Goal: Obtain resource: Download file/media

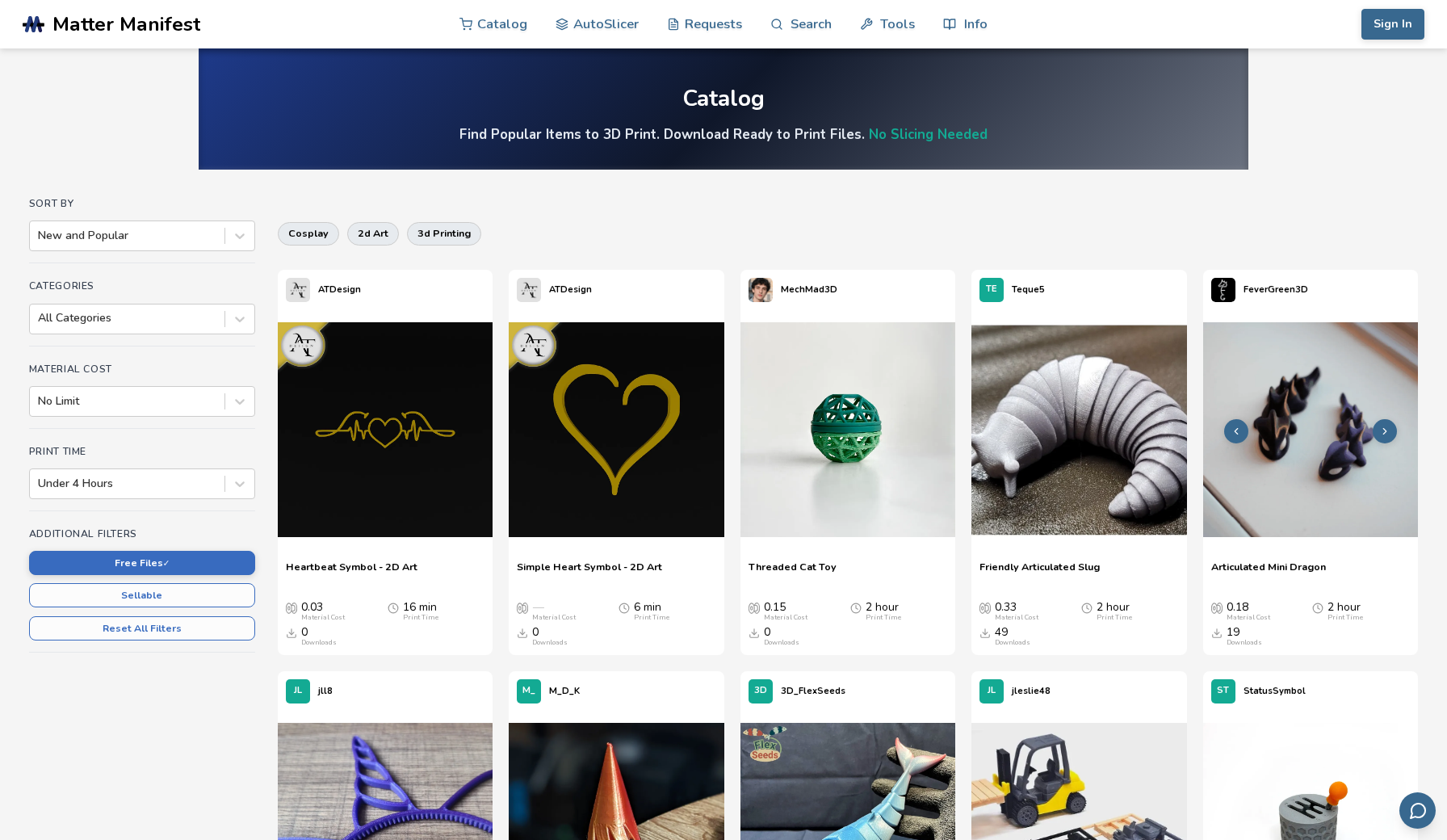
click at [1279, 414] on img at bounding box center [1311, 429] width 215 height 215
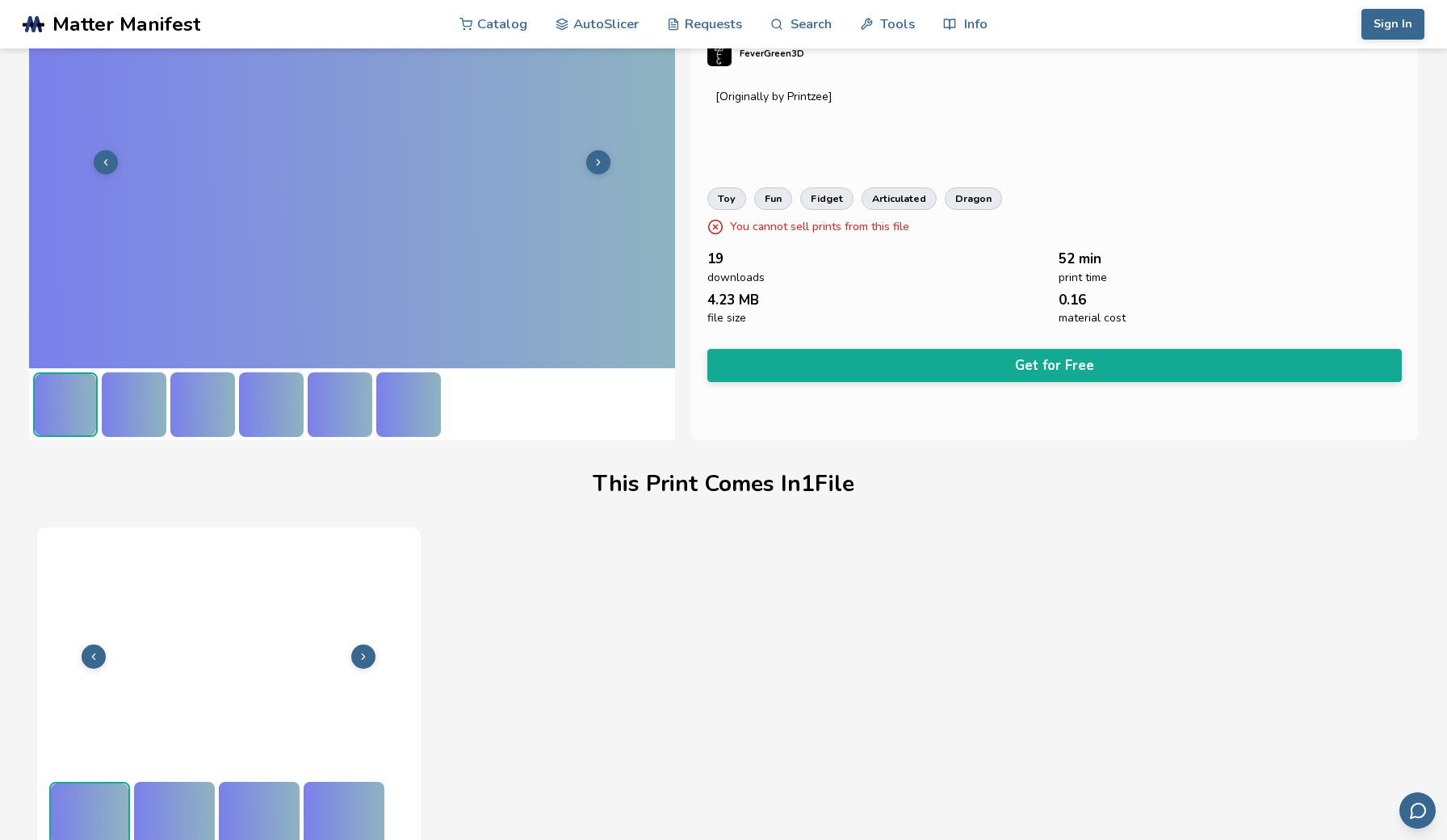
scroll to position [112, 0]
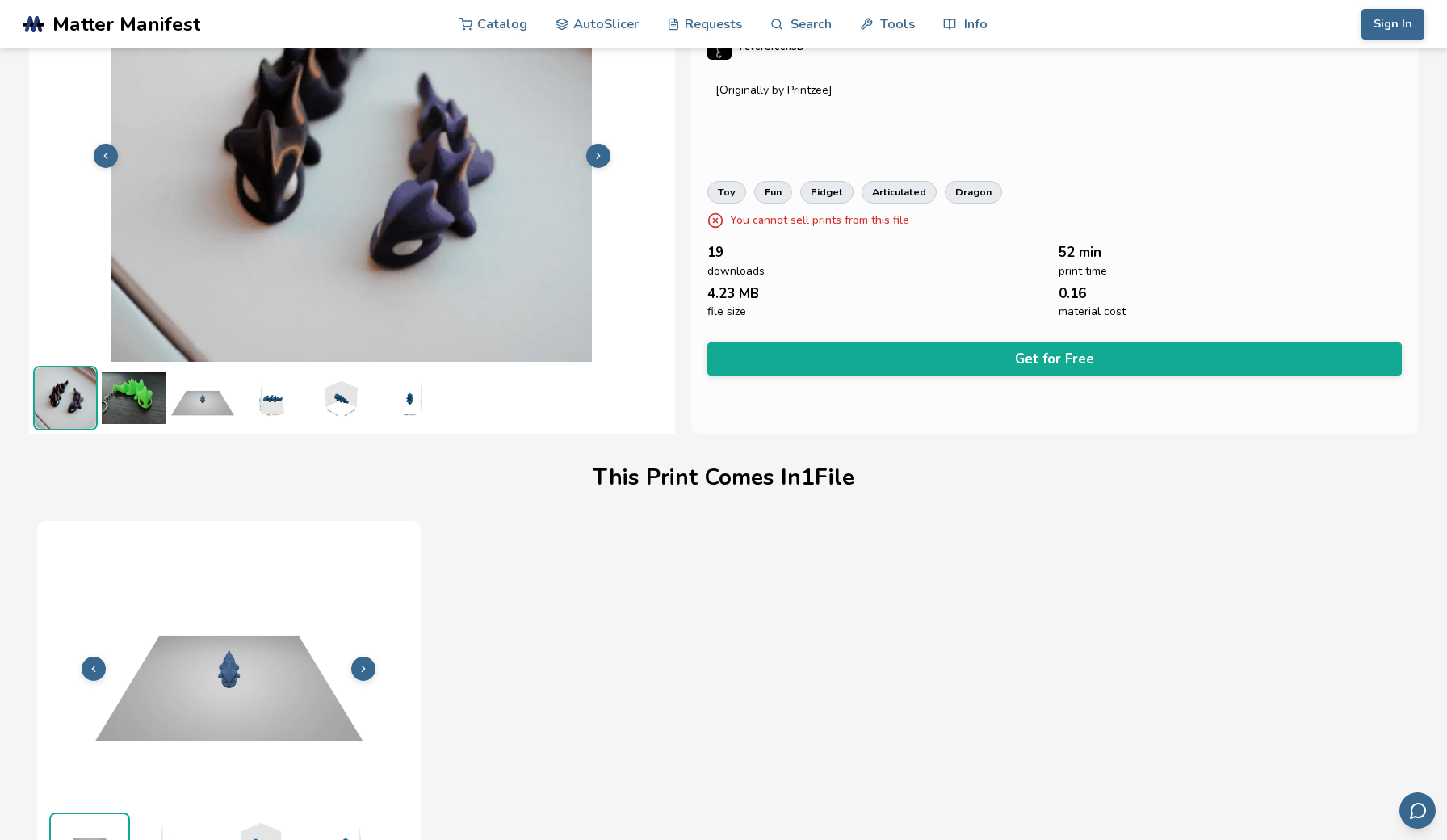
click at [139, 395] on img at bounding box center [133, 398] width 64 height 64
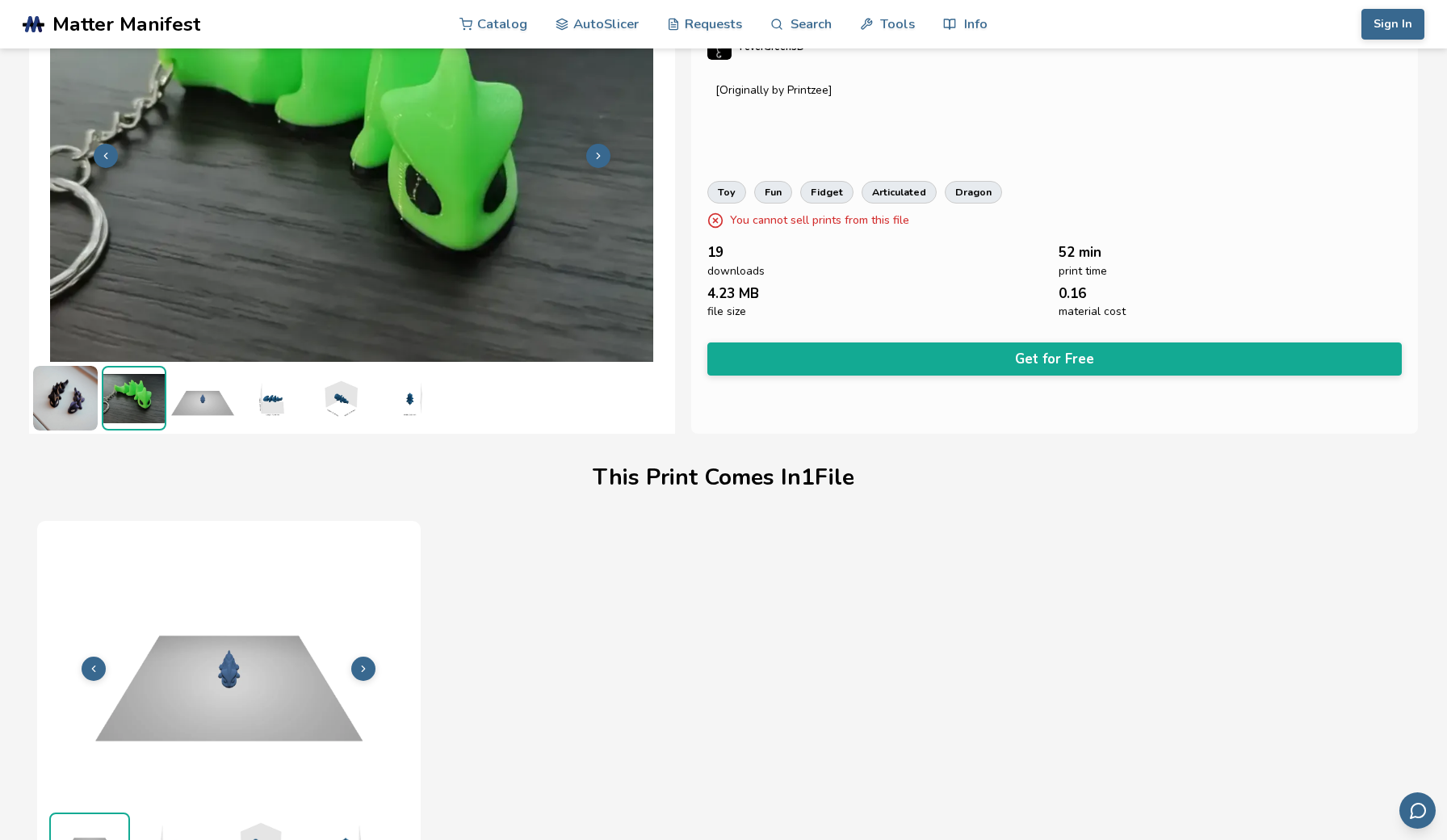
click at [66, 395] on img at bounding box center [65, 398] width 64 height 64
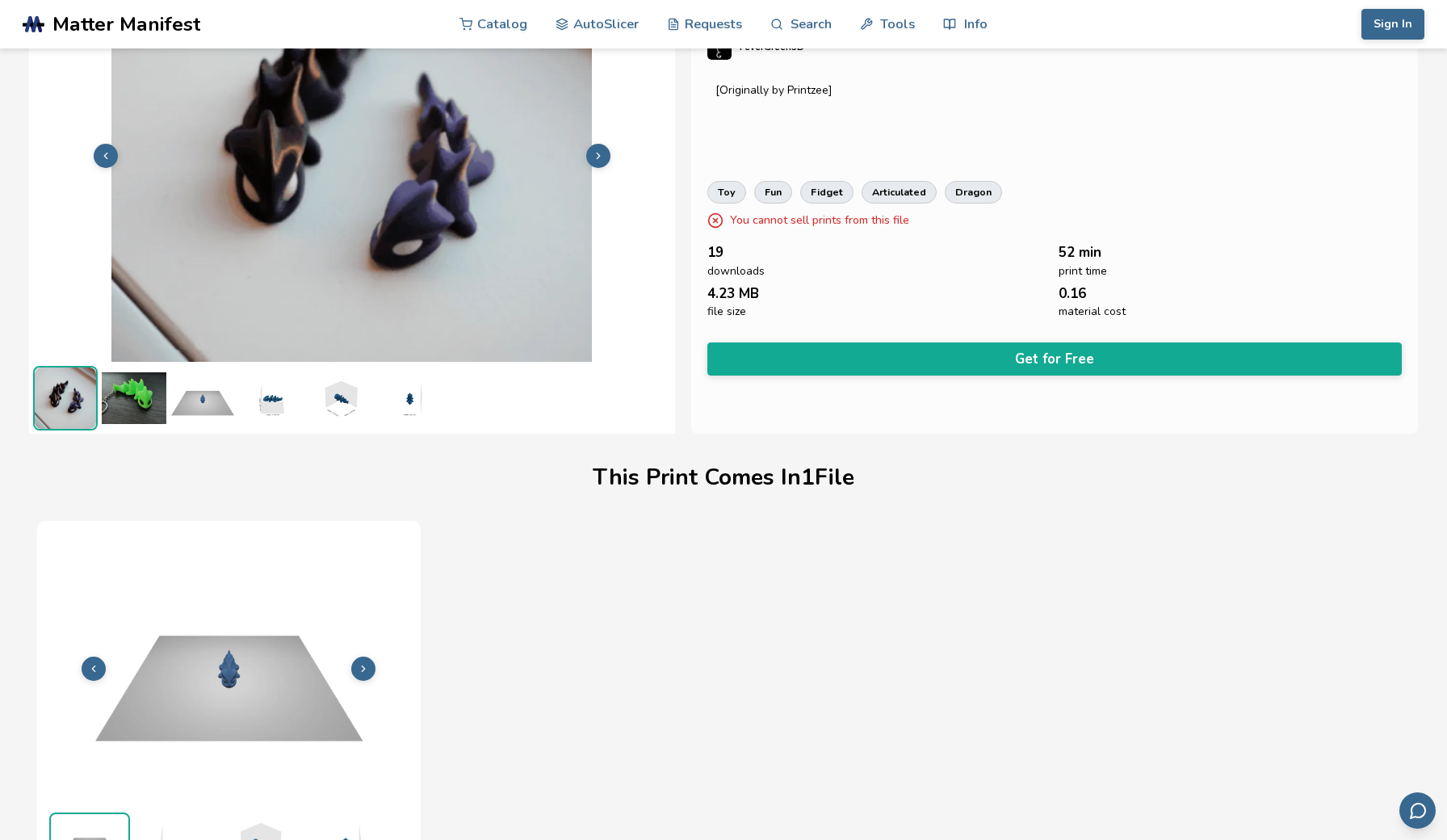
click at [343, 409] on img at bounding box center [340, 398] width 64 height 64
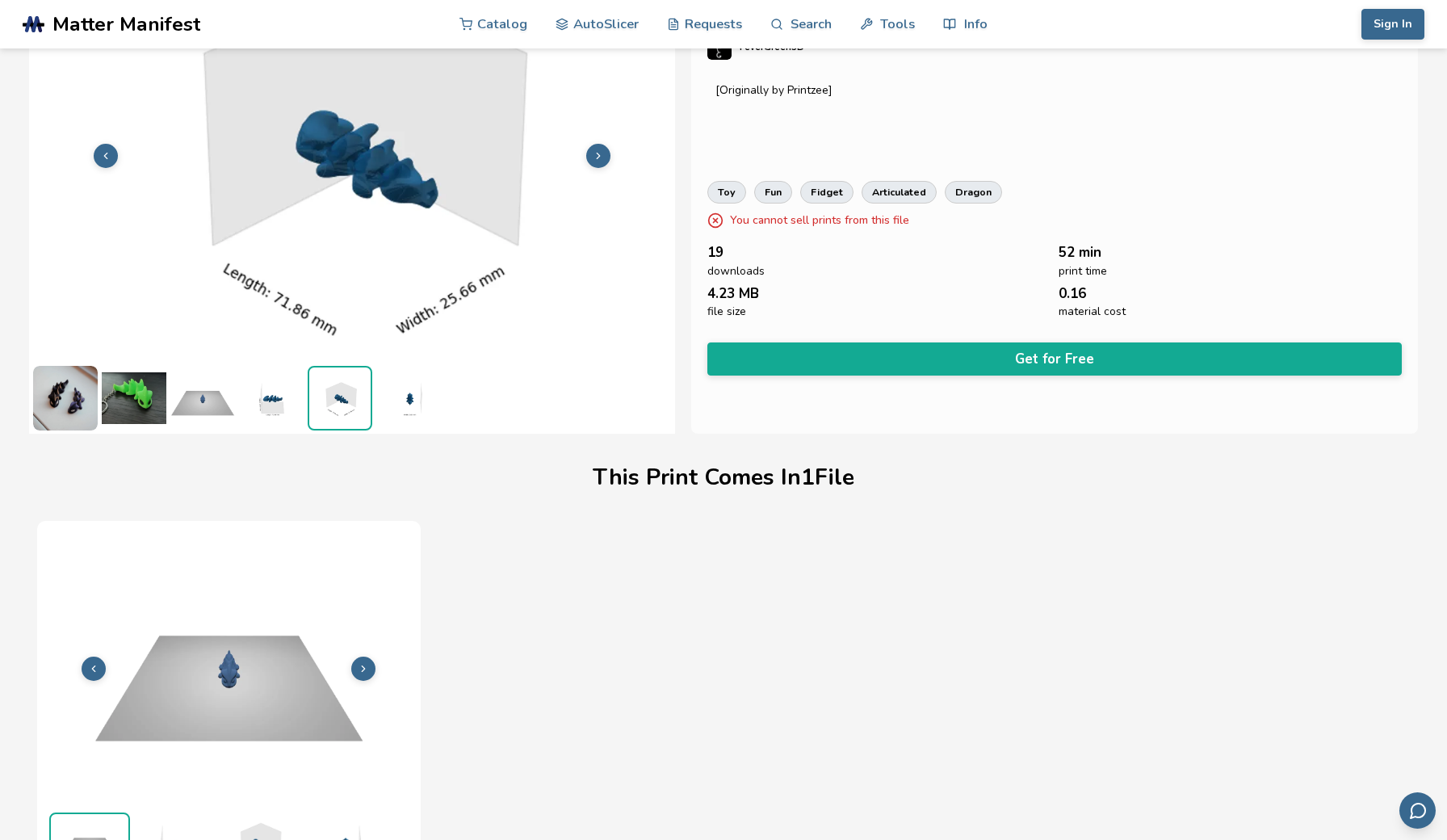
click at [277, 405] on img at bounding box center [270, 398] width 64 height 64
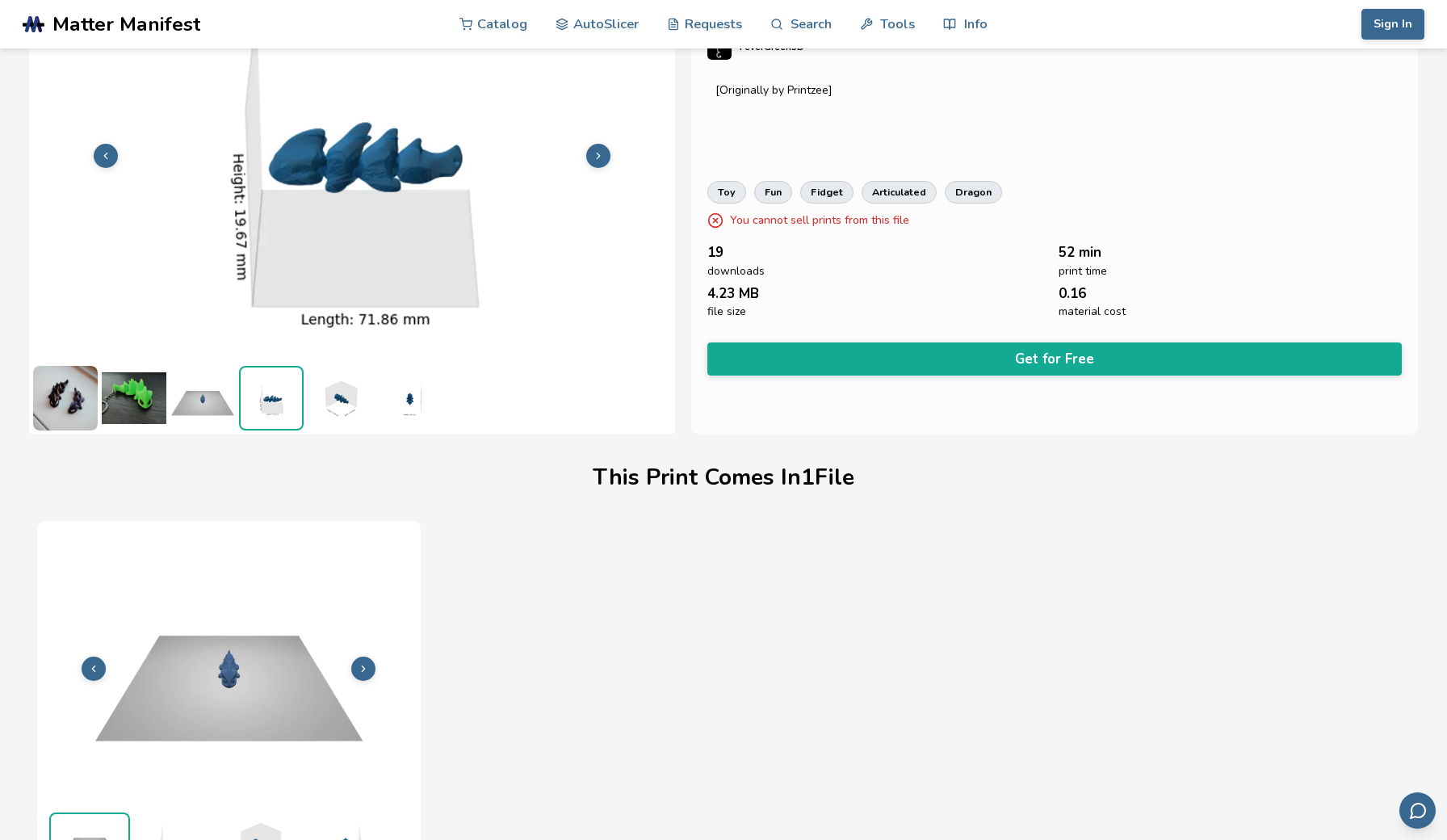
click at [408, 399] on img at bounding box center [408, 398] width 64 height 64
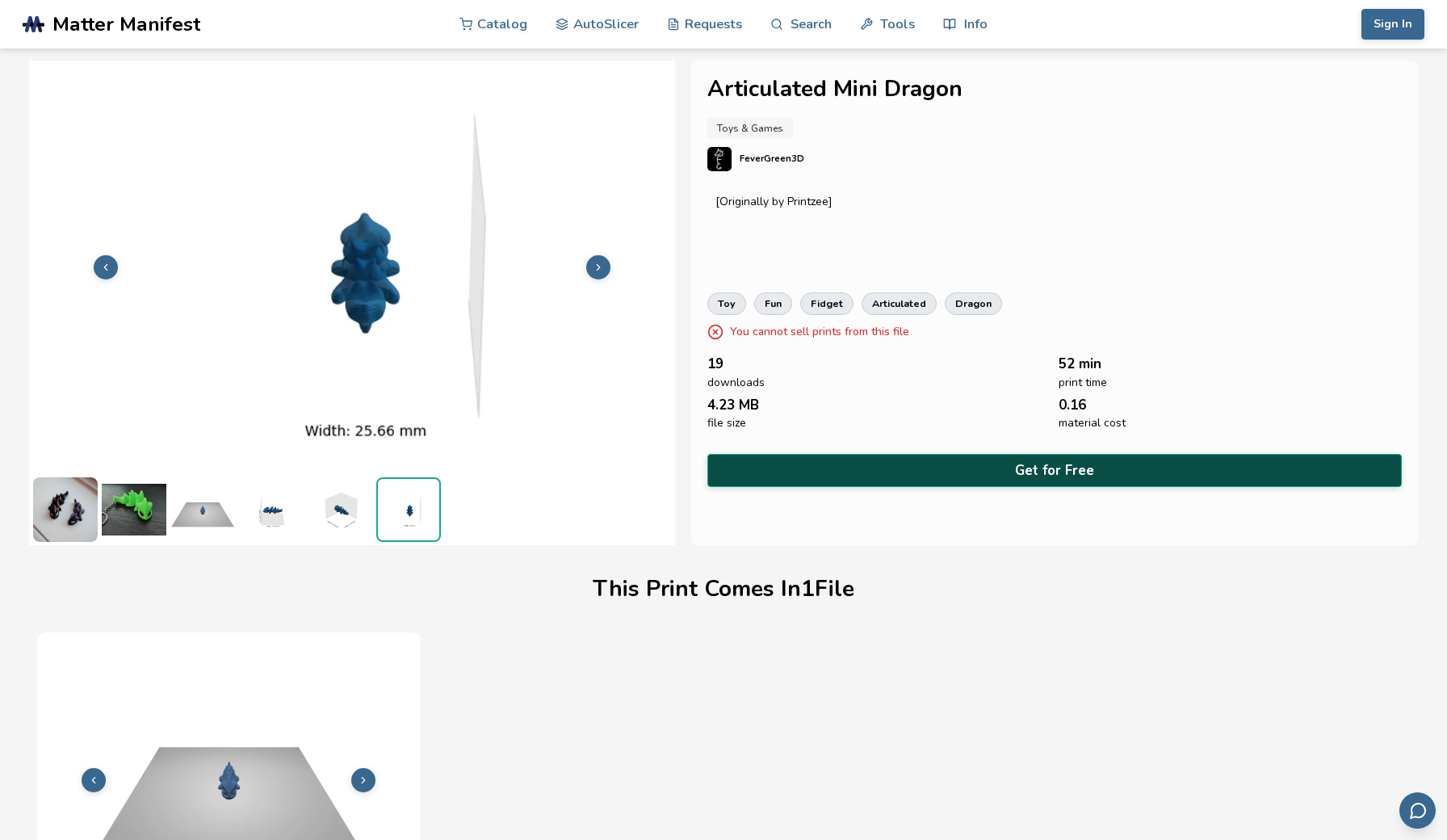
scroll to position [0, 0]
click at [1042, 458] on button "Get for Free" at bounding box center [1055, 471] width 695 height 34
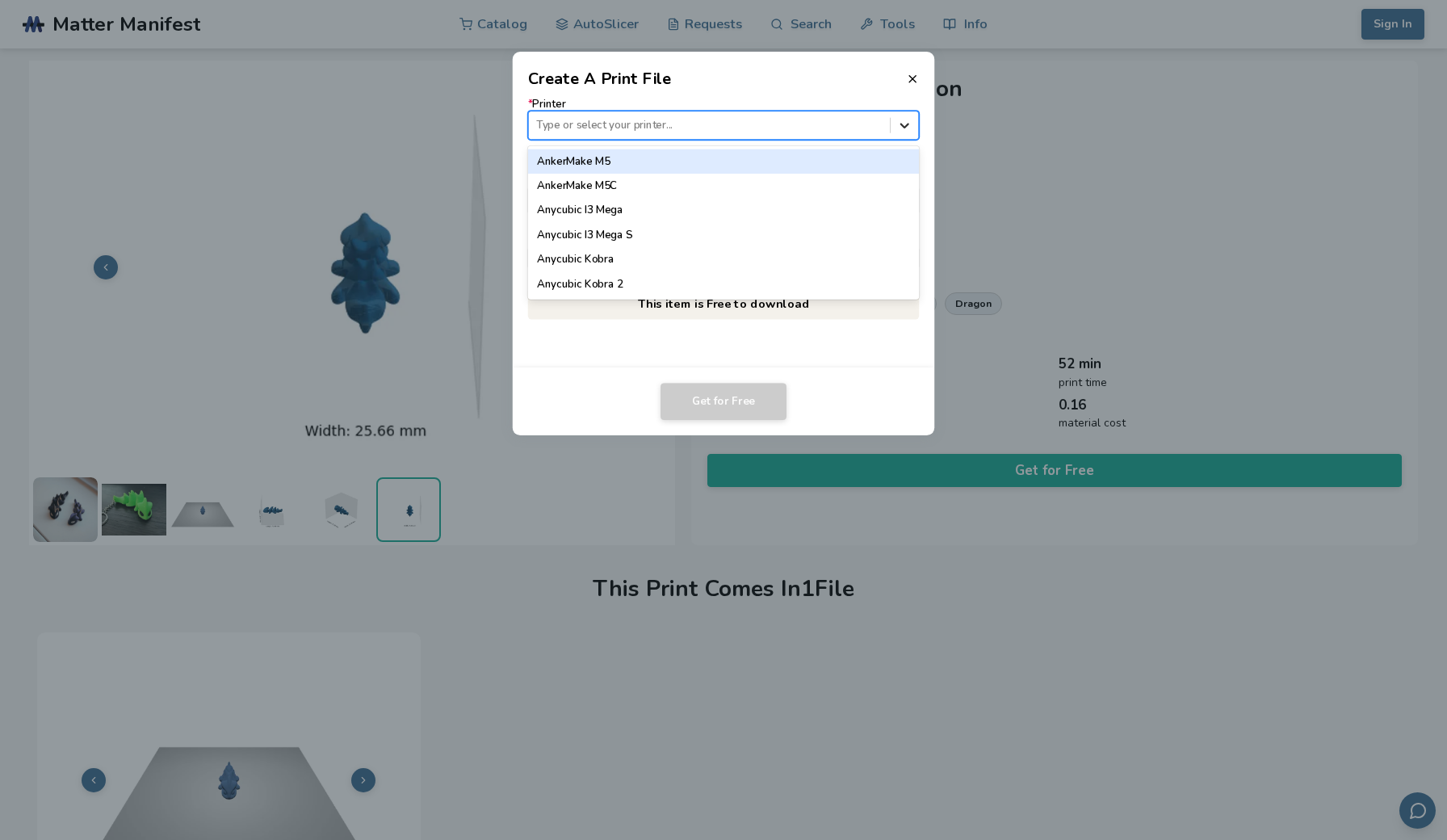
click at [905, 117] on icon at bounding box center [905, 125] width 16 height 16
type input "*****"
click at [712, 162] on div "Ender 3" at bounding box center [724, 161] width 392 height 25
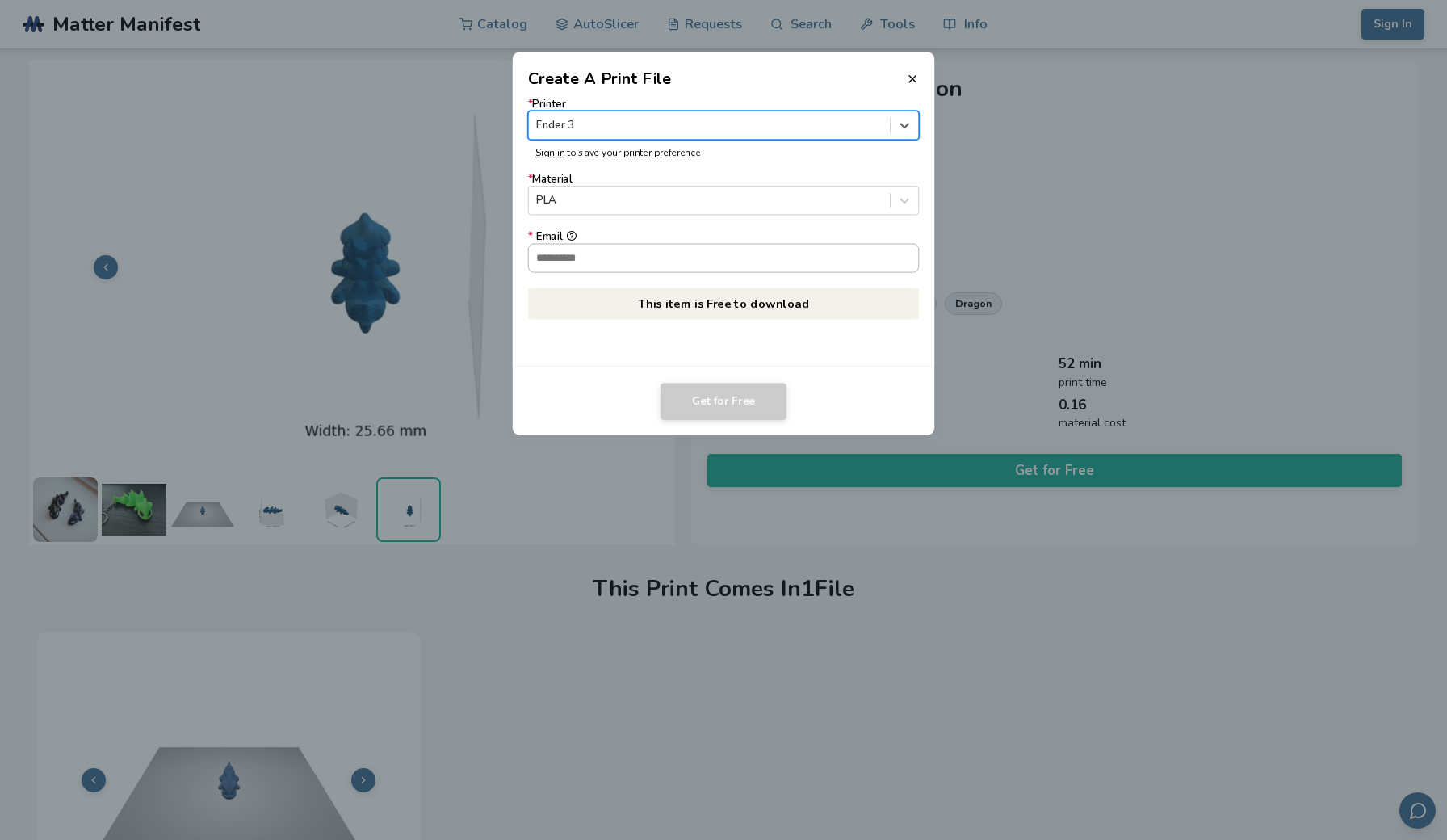
click at [656, 268] on input "* Email" at bounding box center [724, 258] width 390 height 28
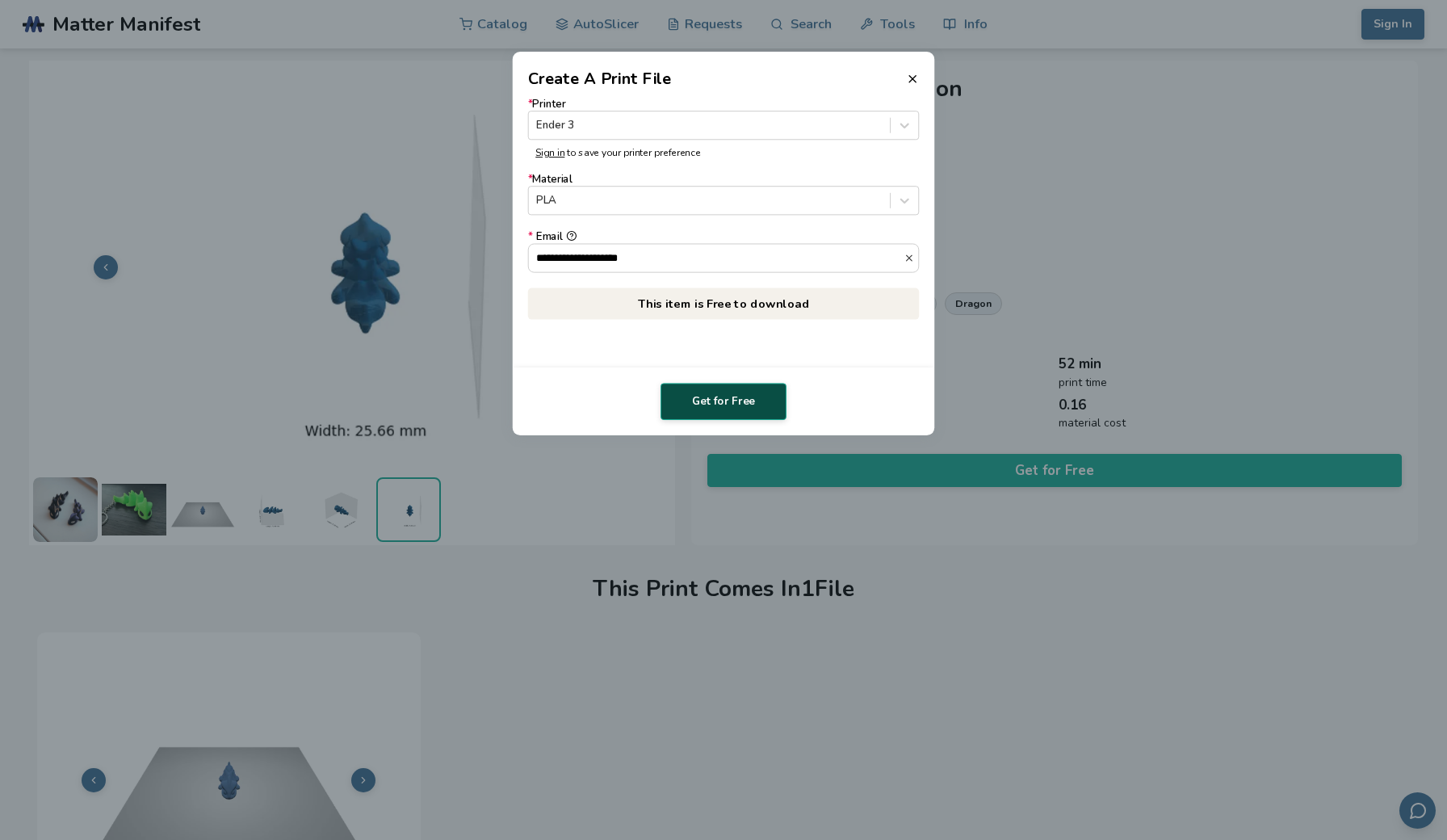
type input "**********"
click at [741, 407] on button "Get for Free" at bounding box center [724, 402] width 126 height 38
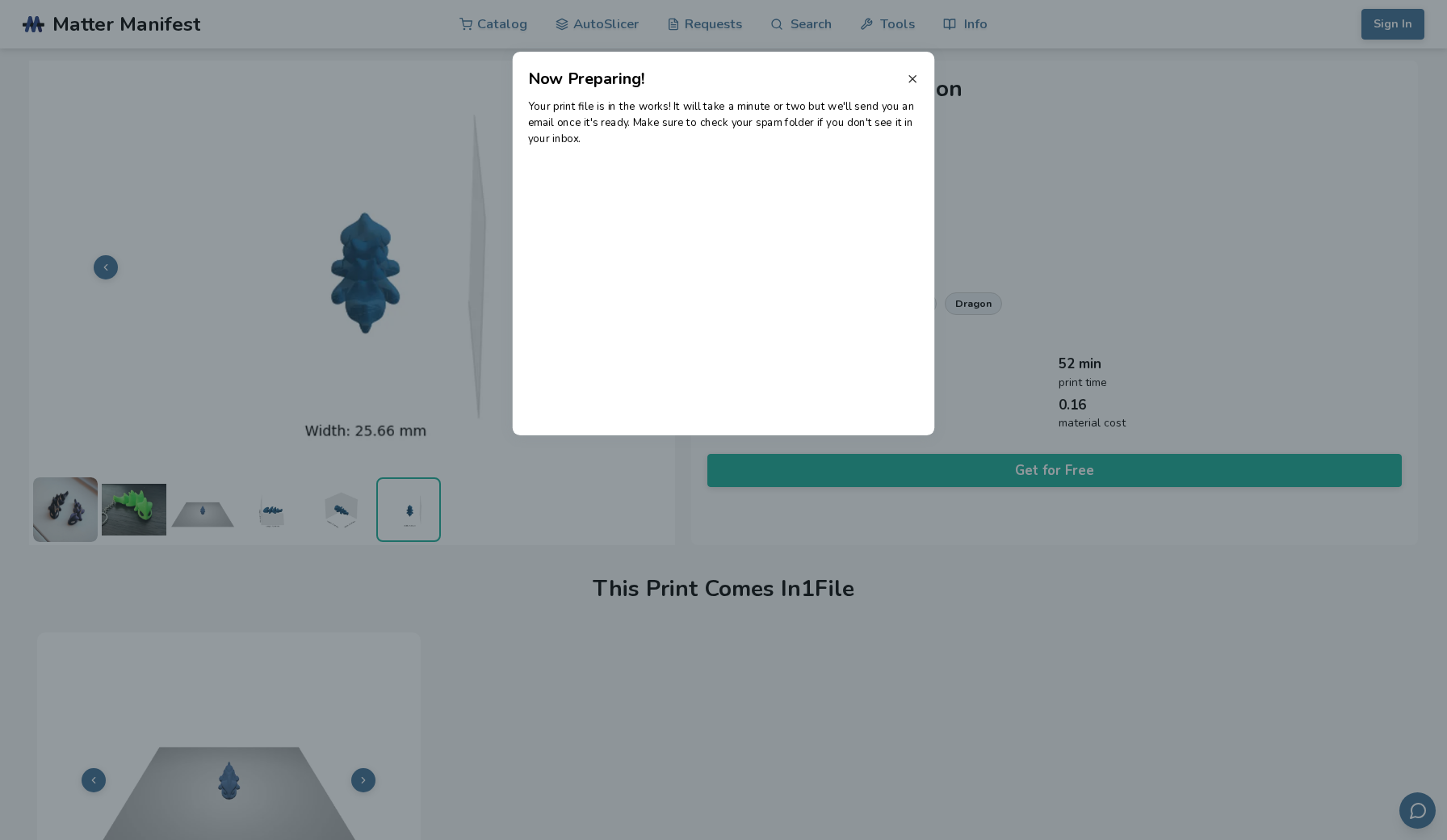
click at [913, 78] on line at bounding box center [912, 79] width 7 height 7
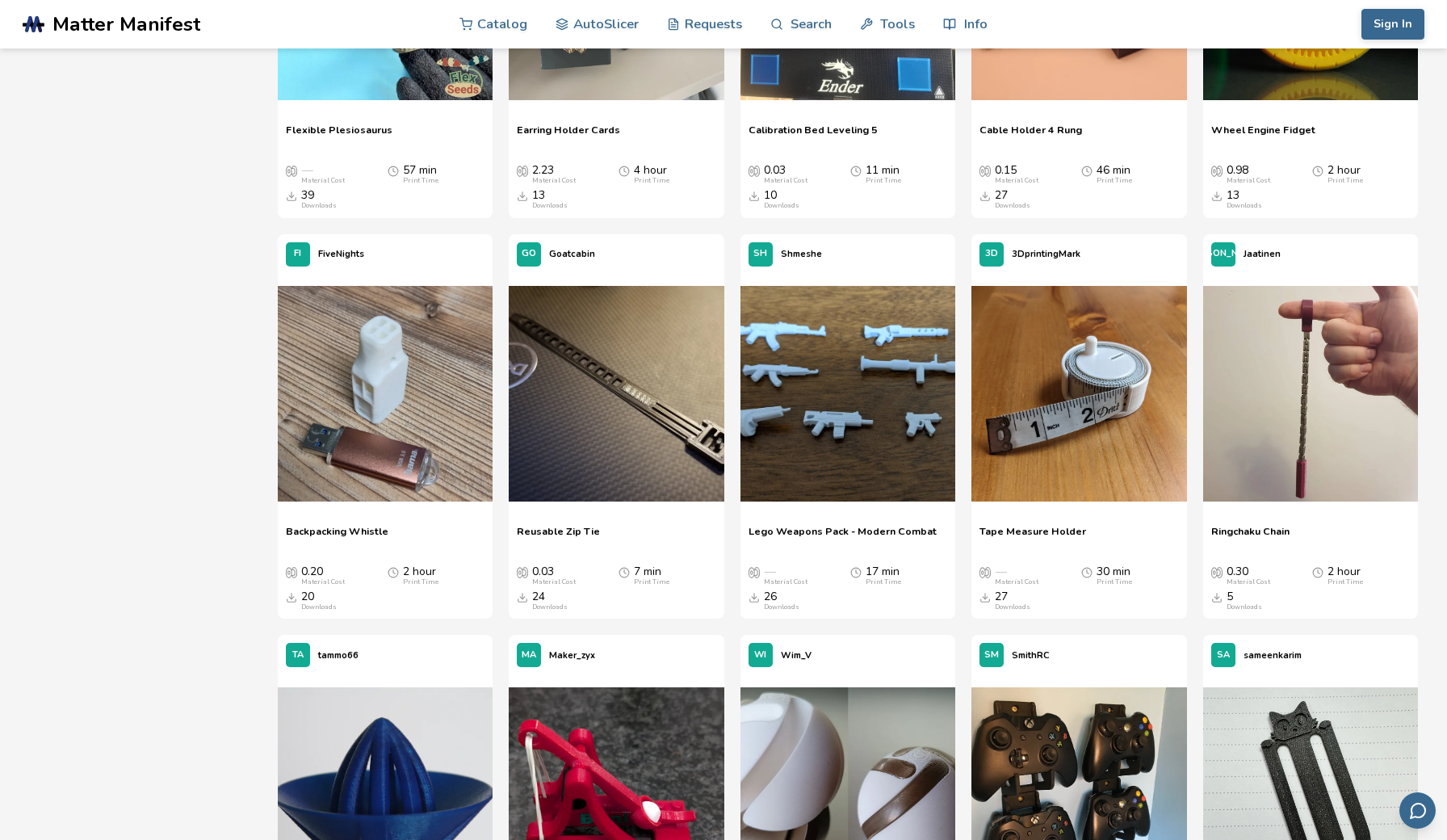
scroll to position [3259, 0]
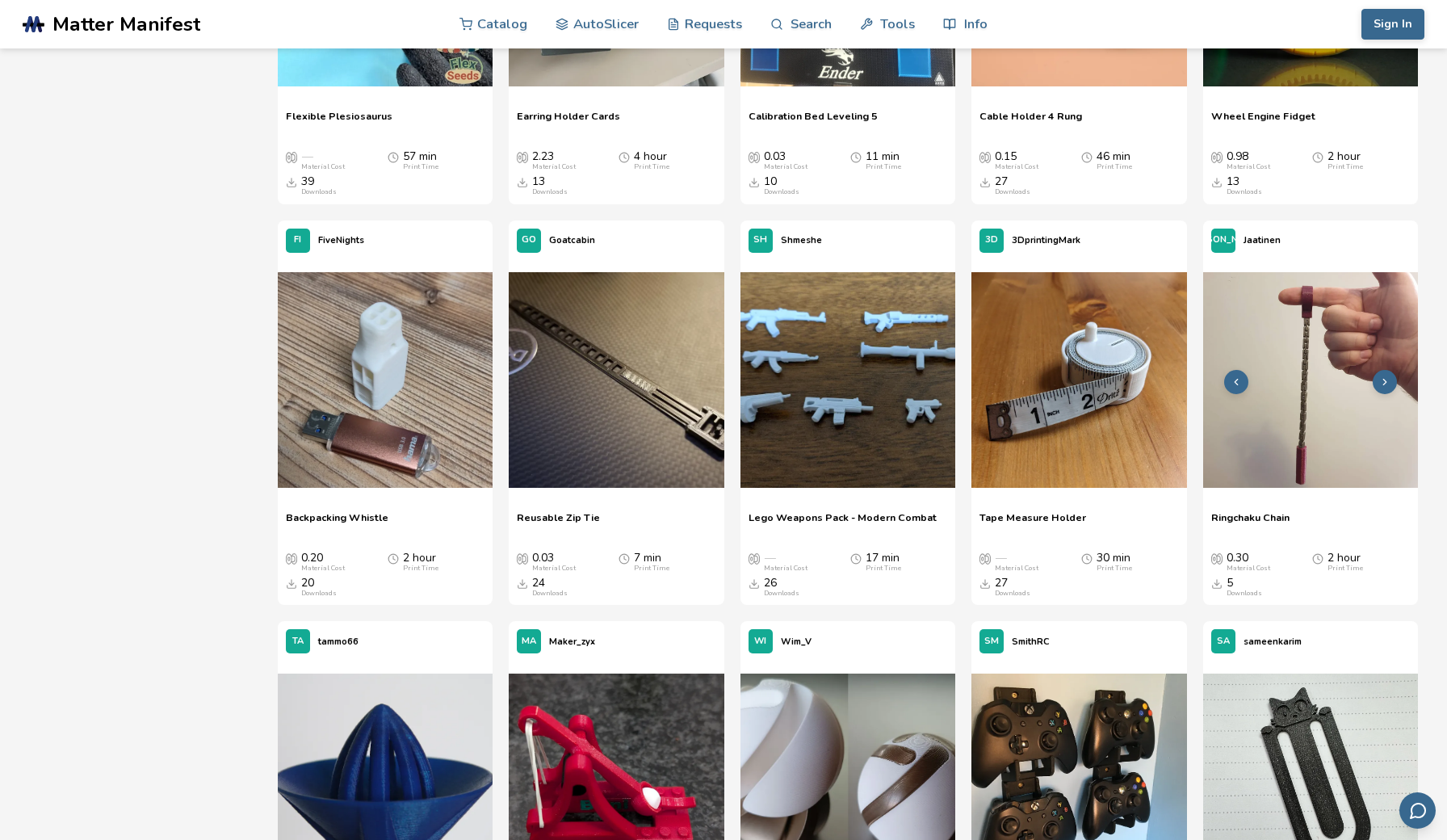
click at [1313, 316] on img at bounding box center [1311, 380] width 215 height 215
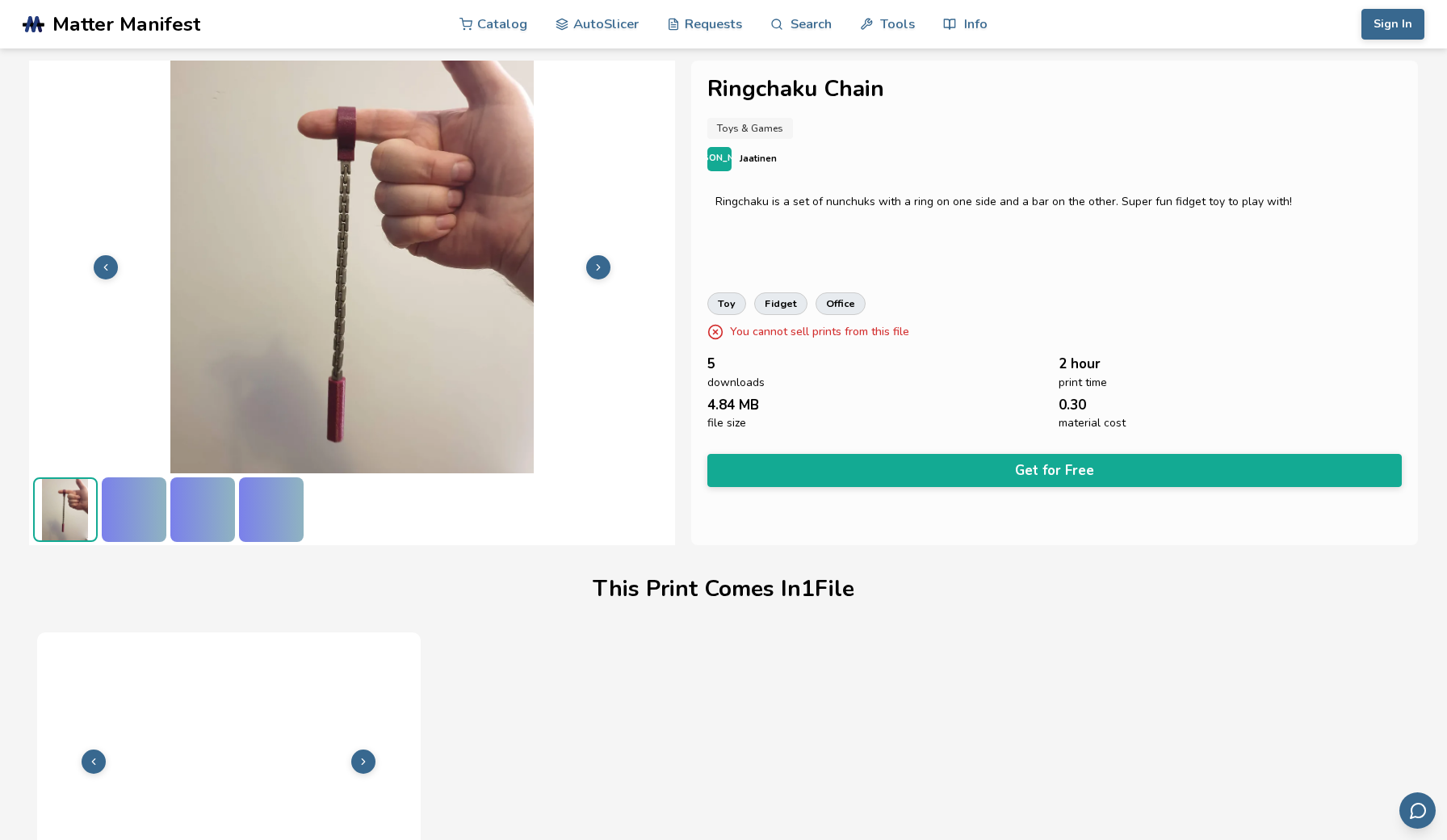
scroll to position [112, 0]
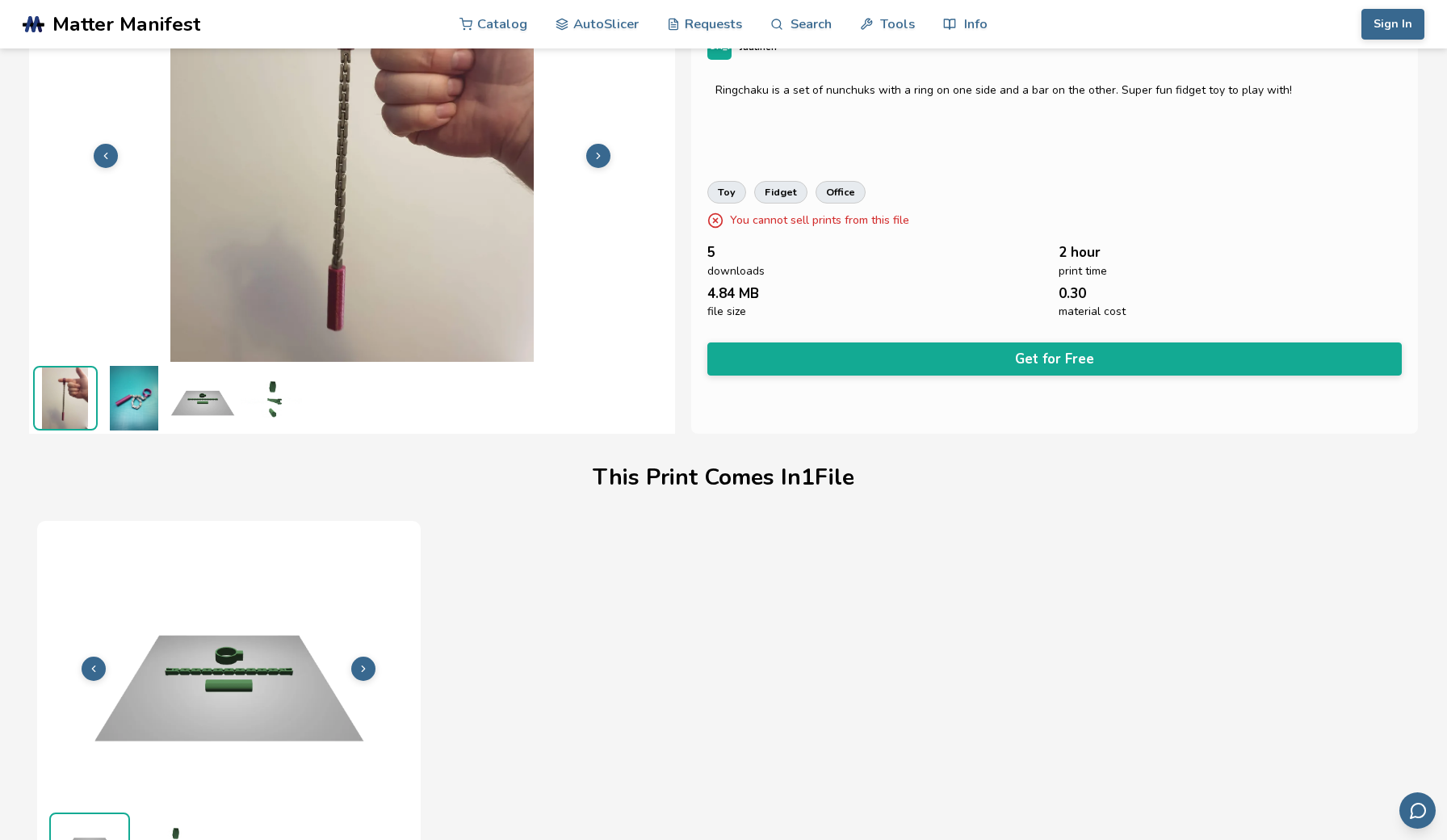
click at [147, 394] on img at bounding box center [133, 398] width 64 height 64
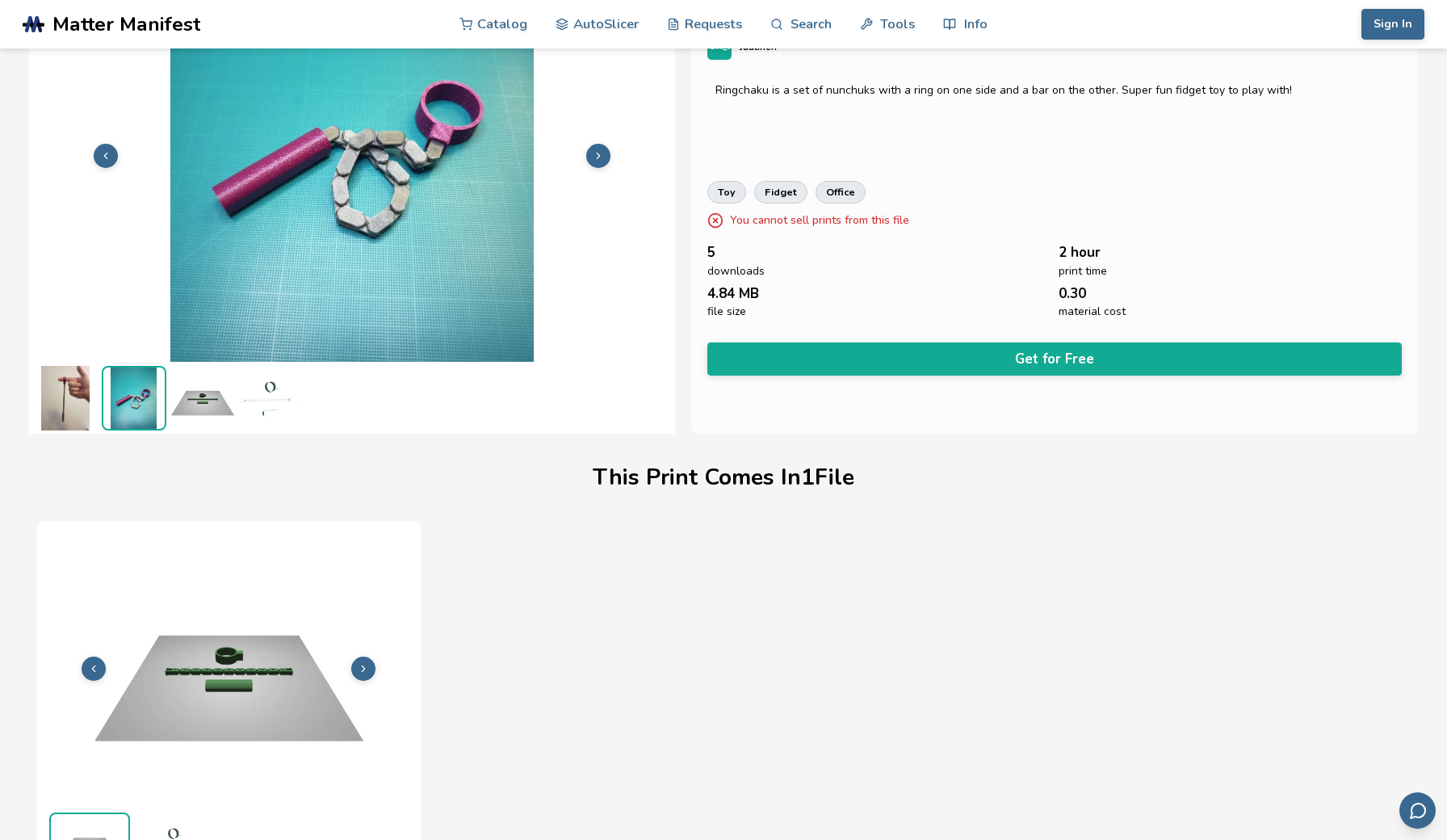
click at [61, 389] on img at bounding box center [65, 398] width 64 height 64
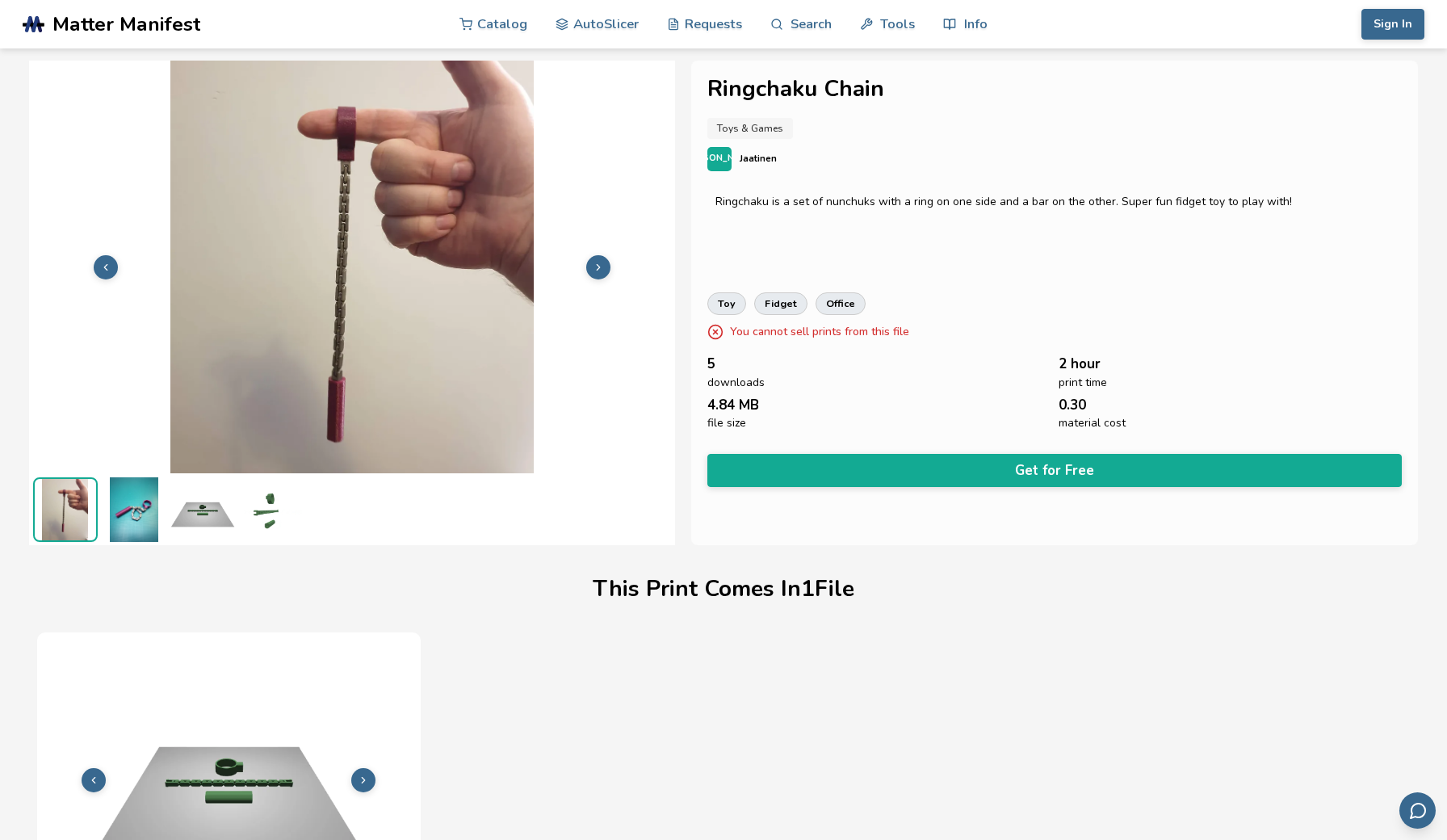
scroll to position [3, 0]
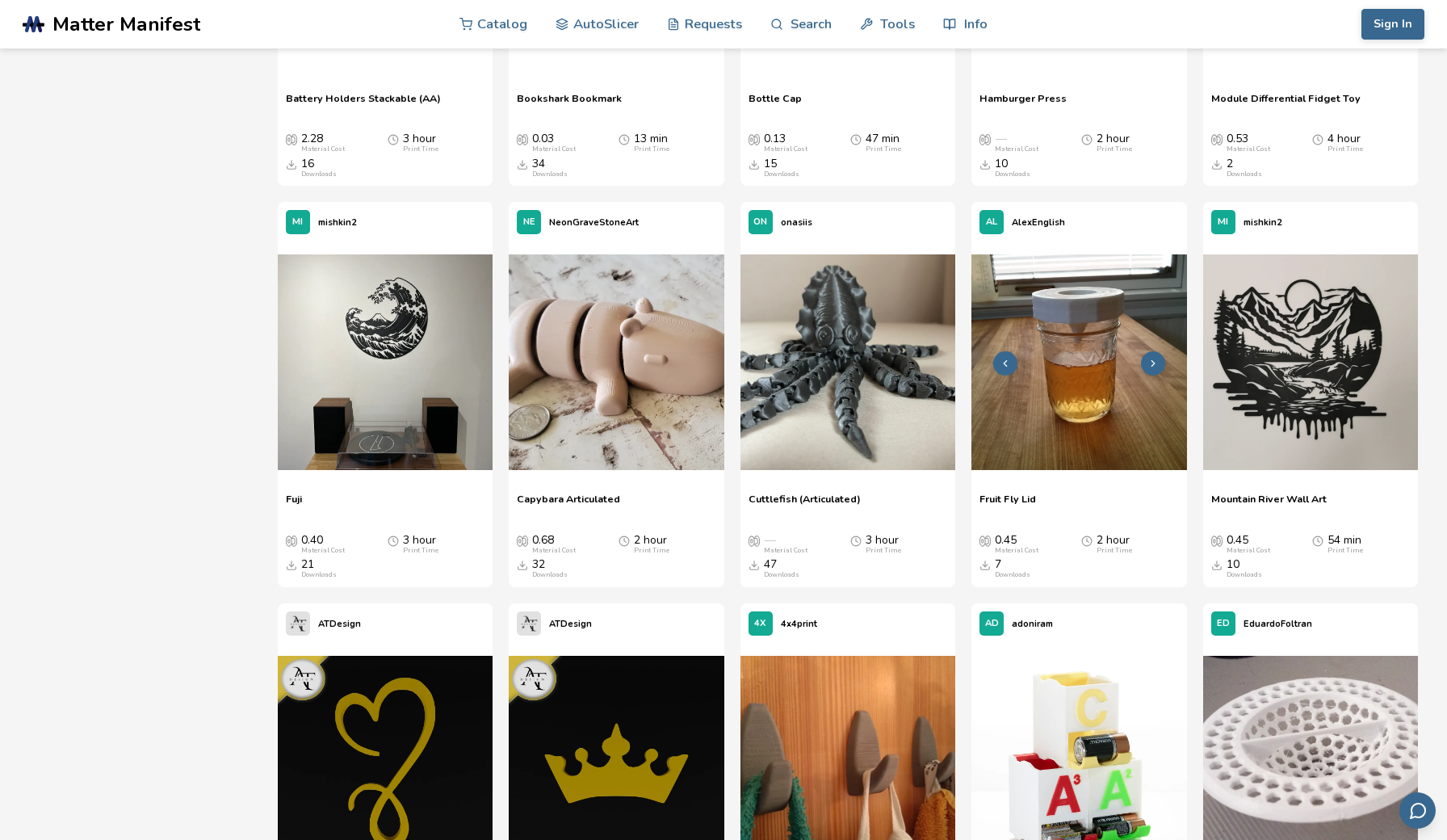
scroll to position [5287, 0]
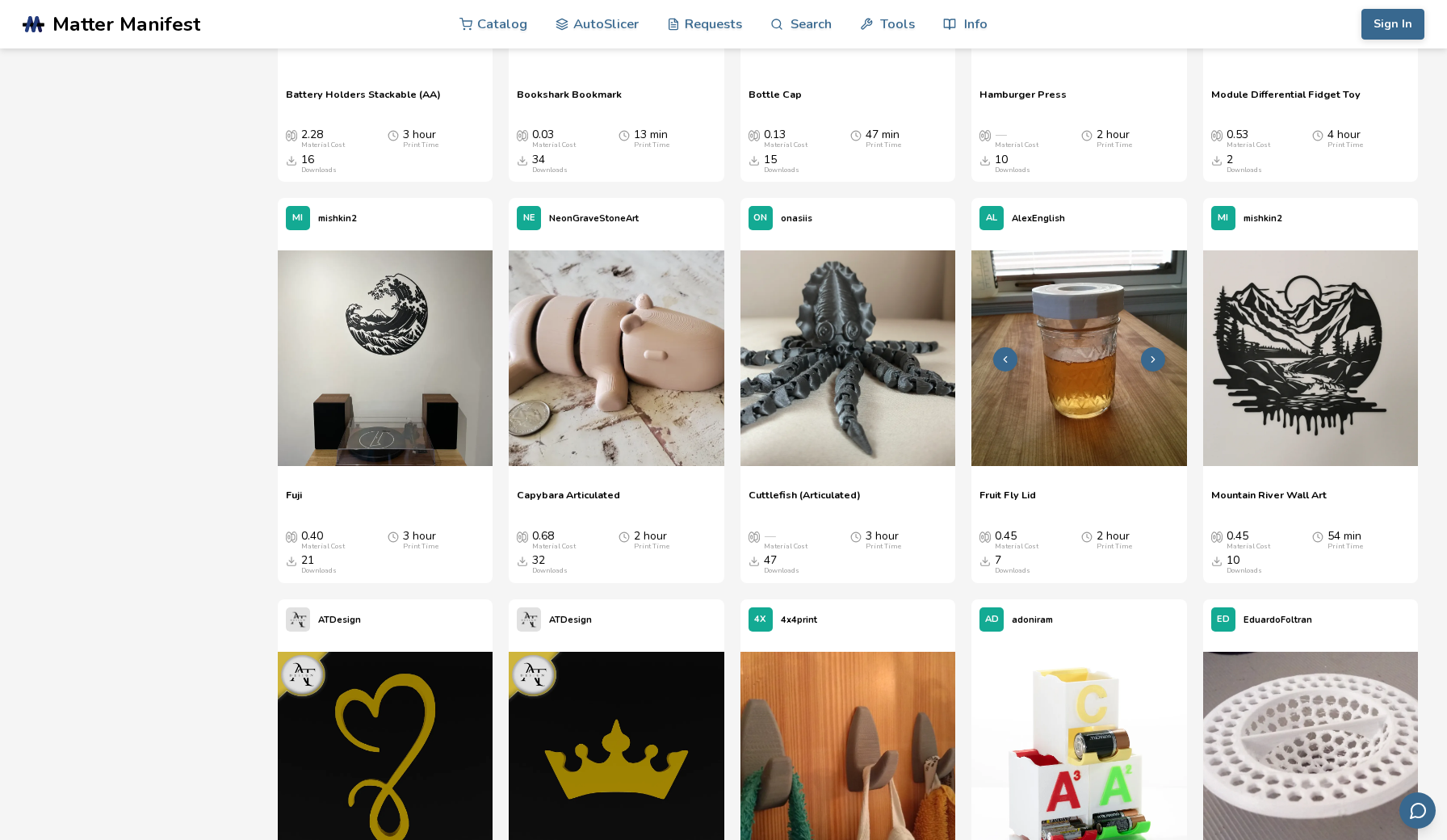
click at [1158, 348] on button at bounding box center [1153, 359] width 25 height 25
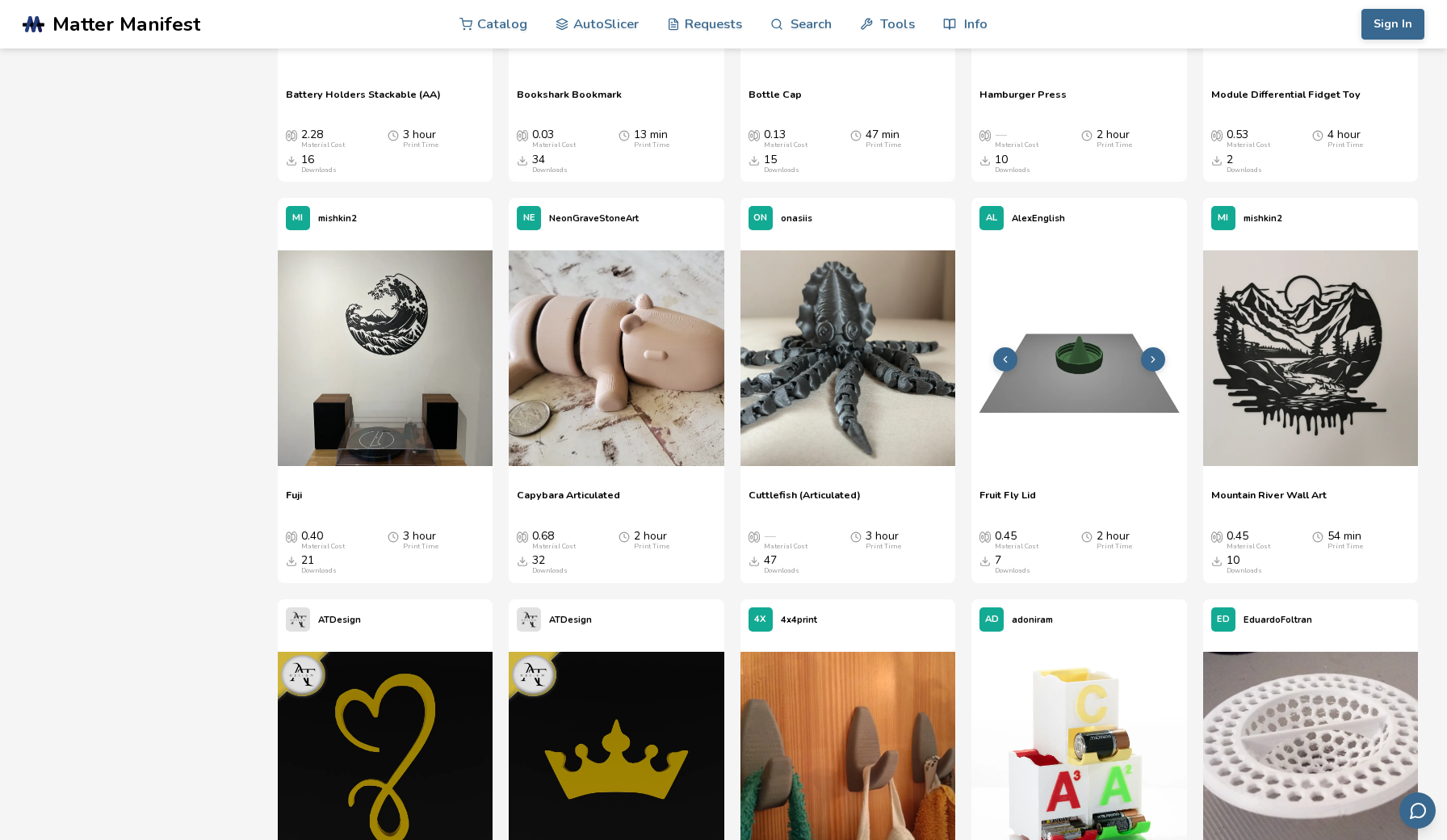
click at [1158, 348] on button at bounding box center [1153, 359] width 25 height 25
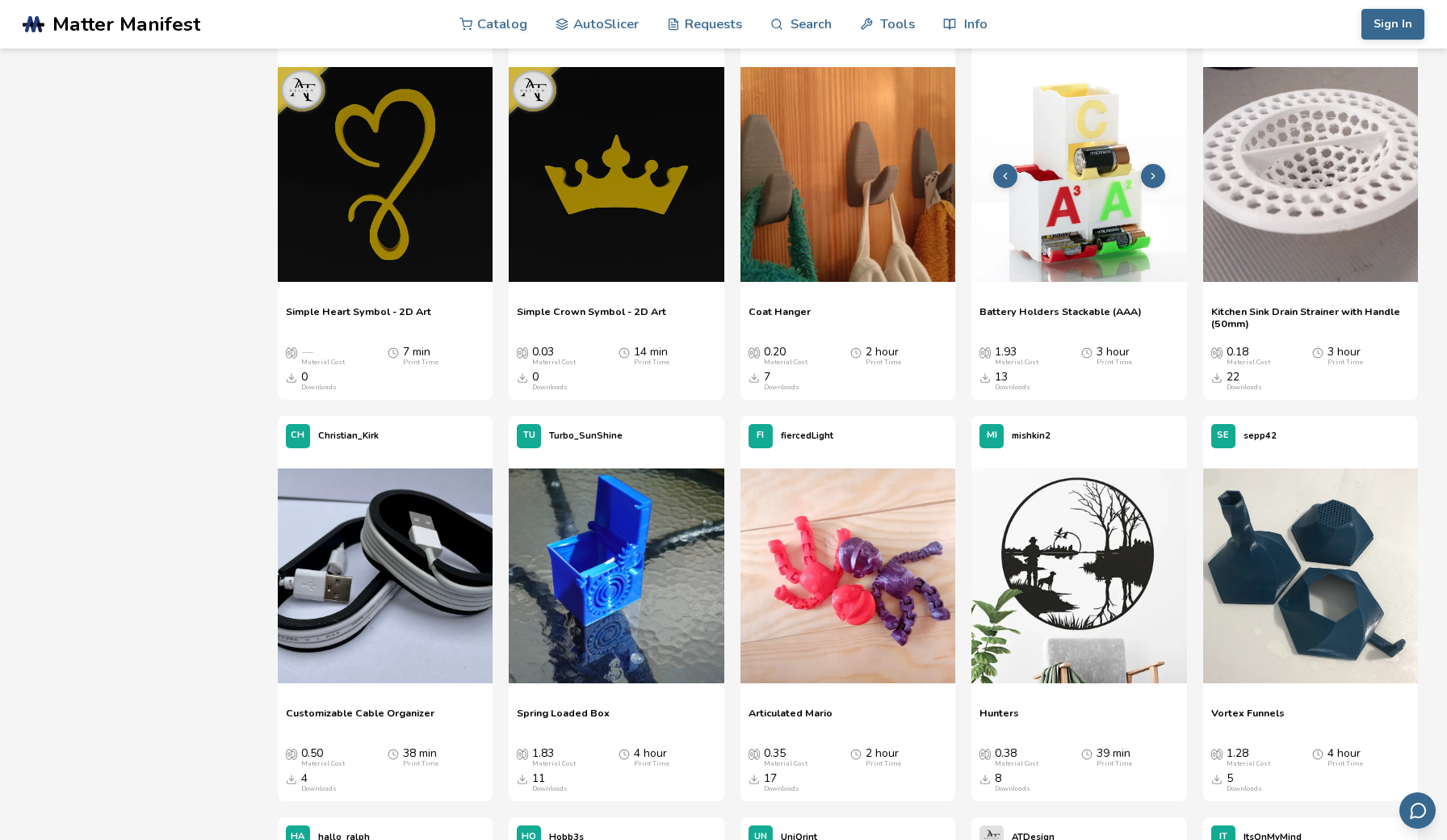
scroll to position [5873, 0]
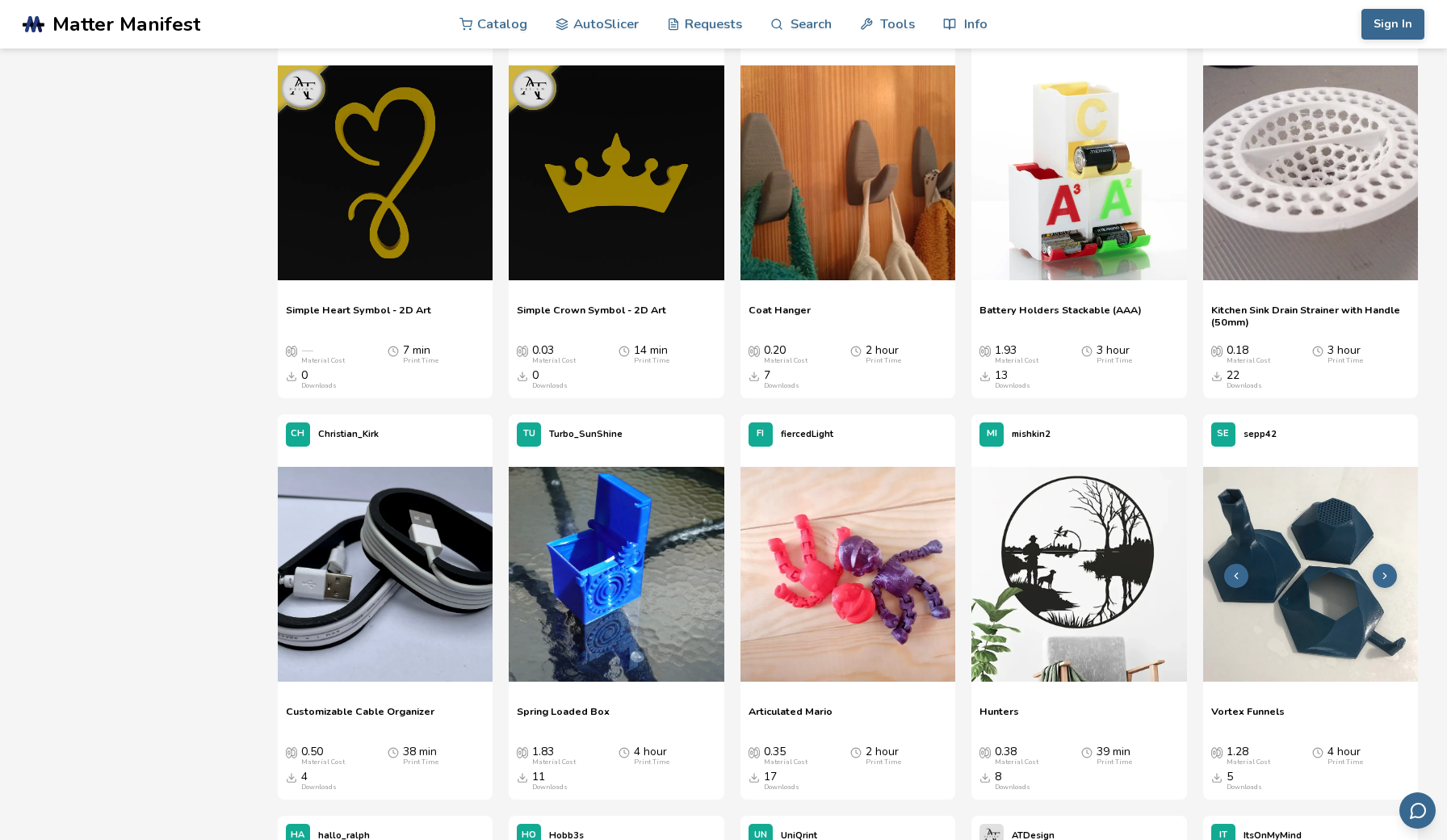
click at [1303, 520] on img at bounding box center [1311, 574] width 215 height 215
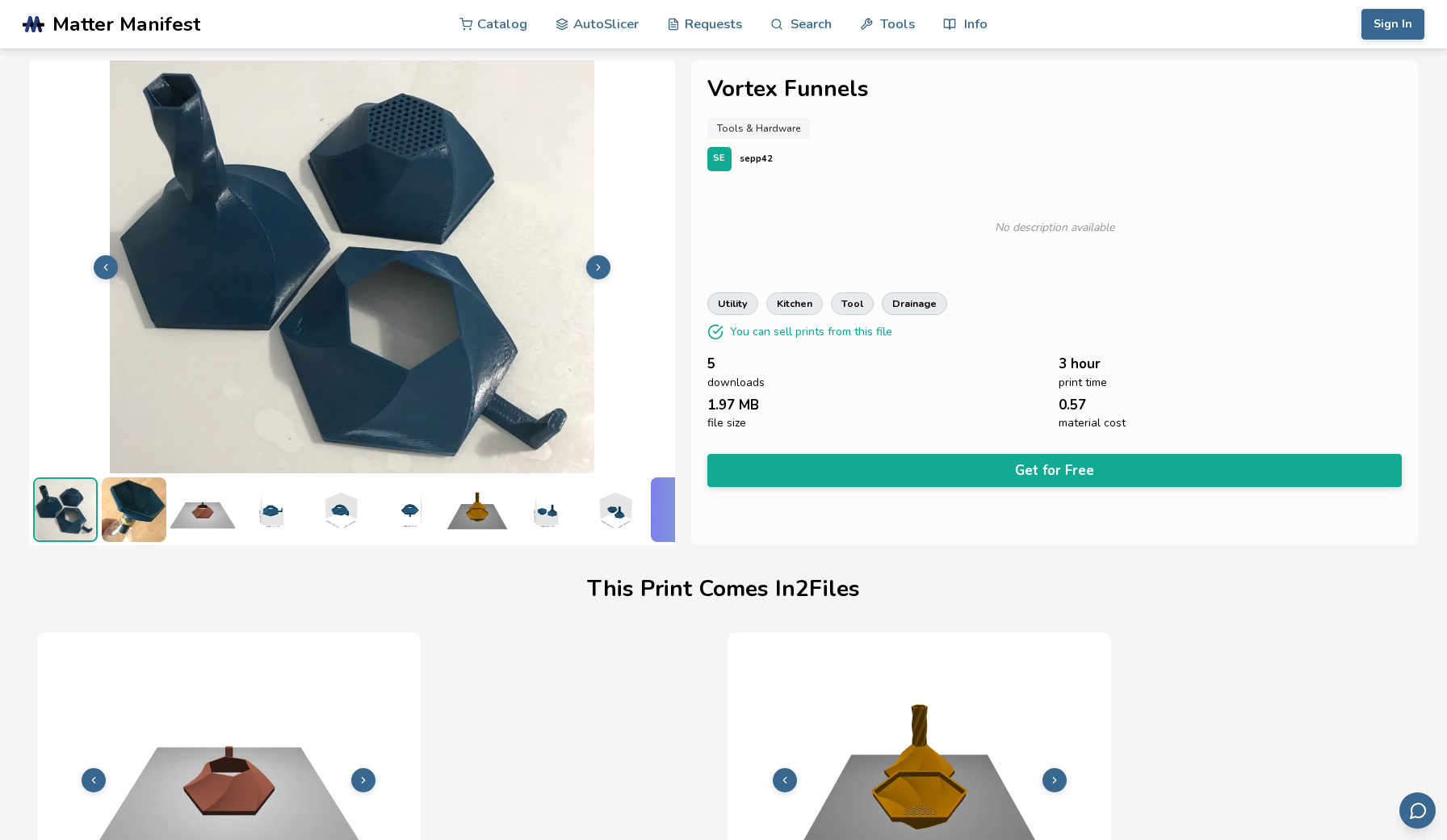
click at [601, 260] on button at bounding box center [598, 267] width 25 height 25
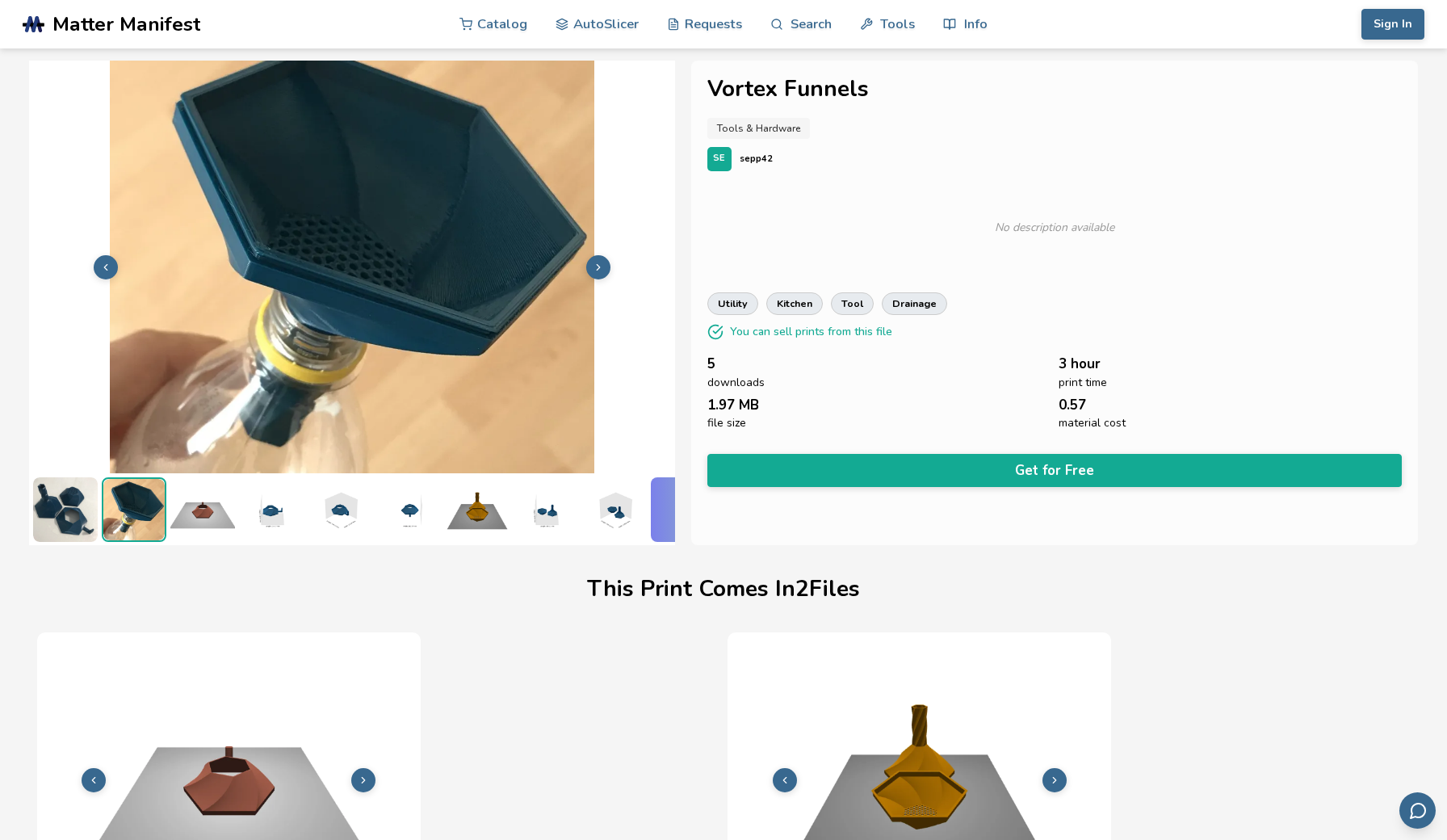
click at [601, 260] on button at bounding box center [598, 267] width 25 height 25
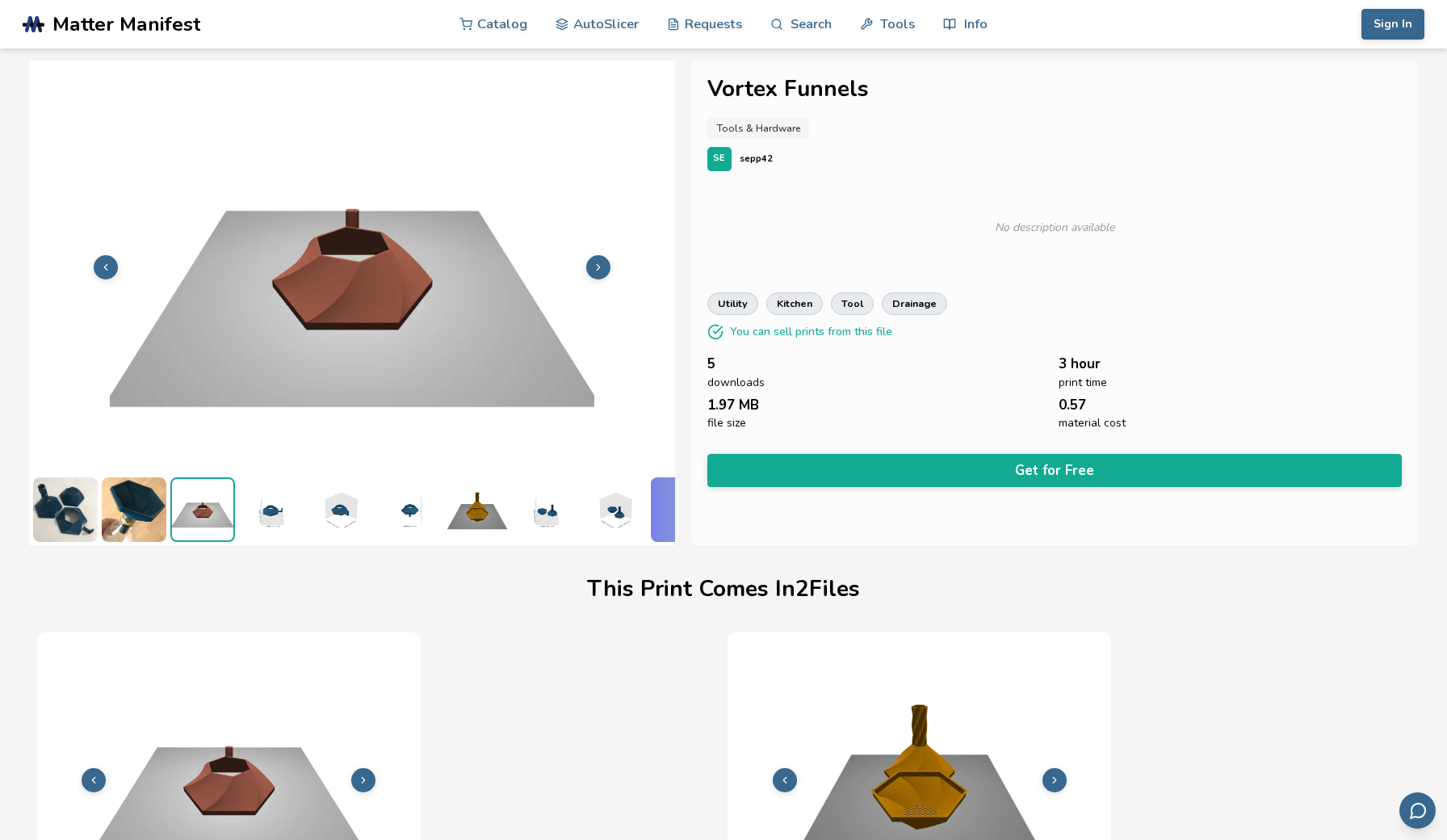
click at [601, 260] on button at bounding box center [598, 267] width 25 height 25
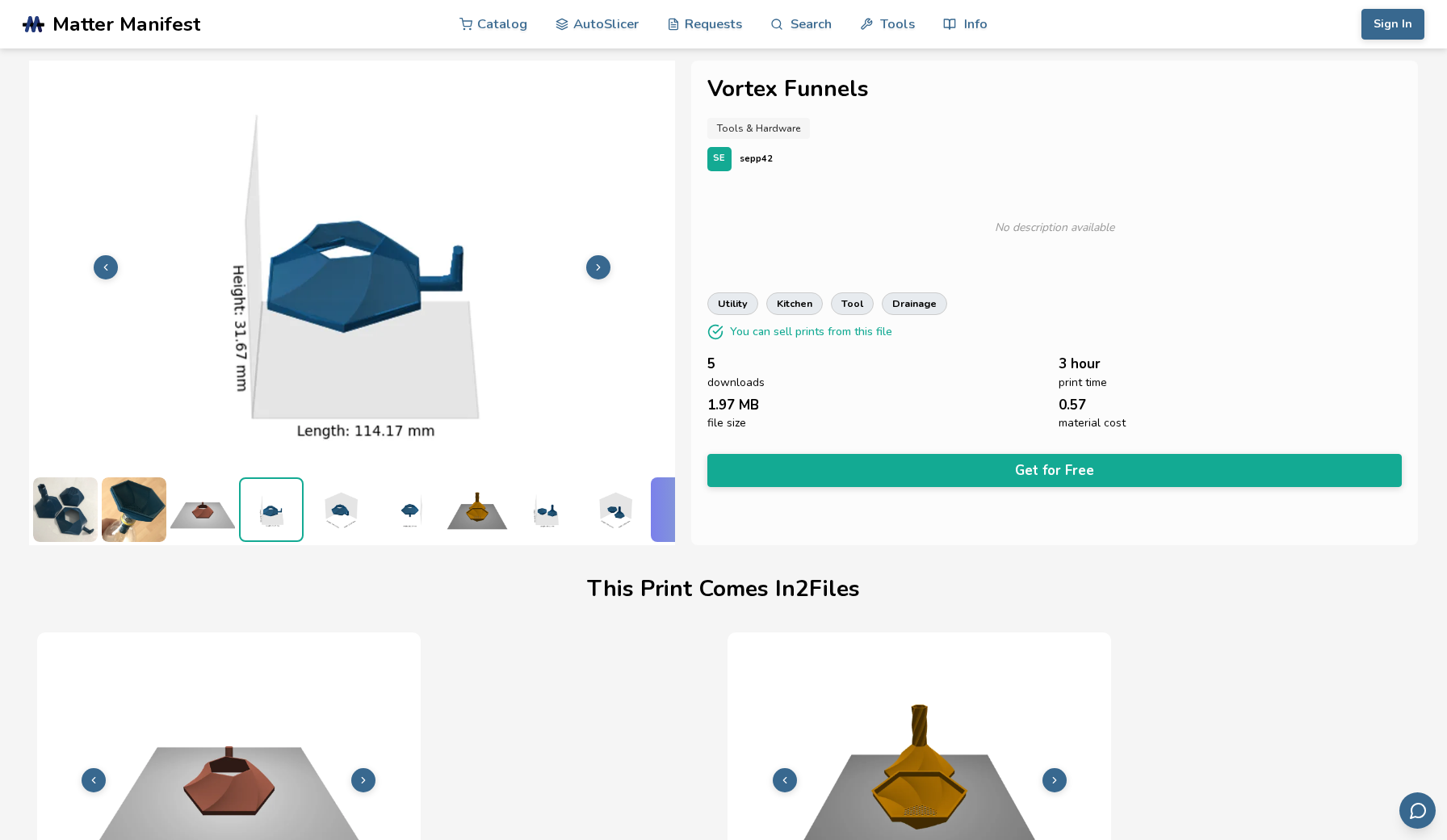
click at [601, 260] on button at bounding box center [598, 267] width 25 height 25
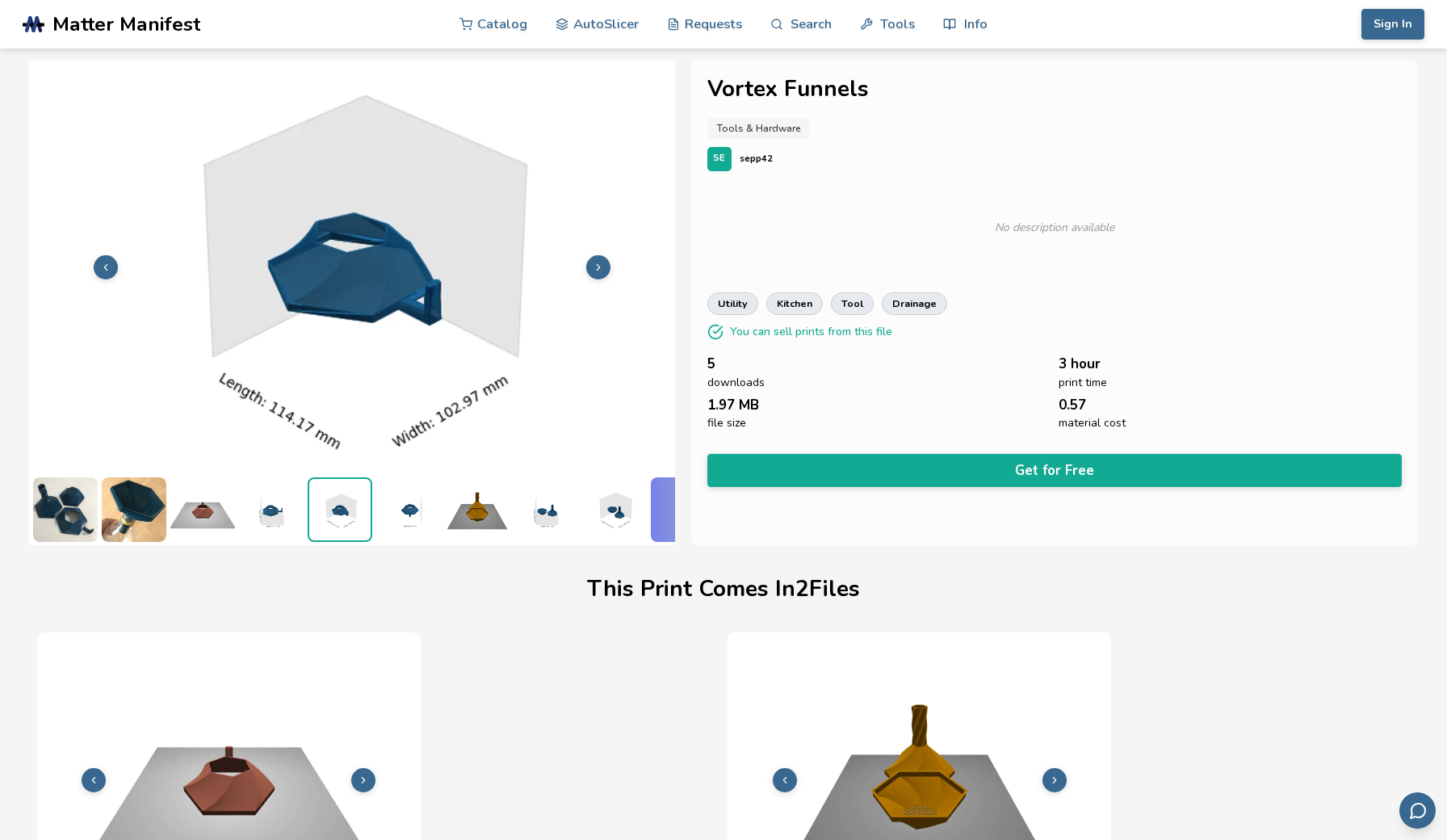
click at [601, 260] on button at bounding box center [598, 267] width 25 height 25
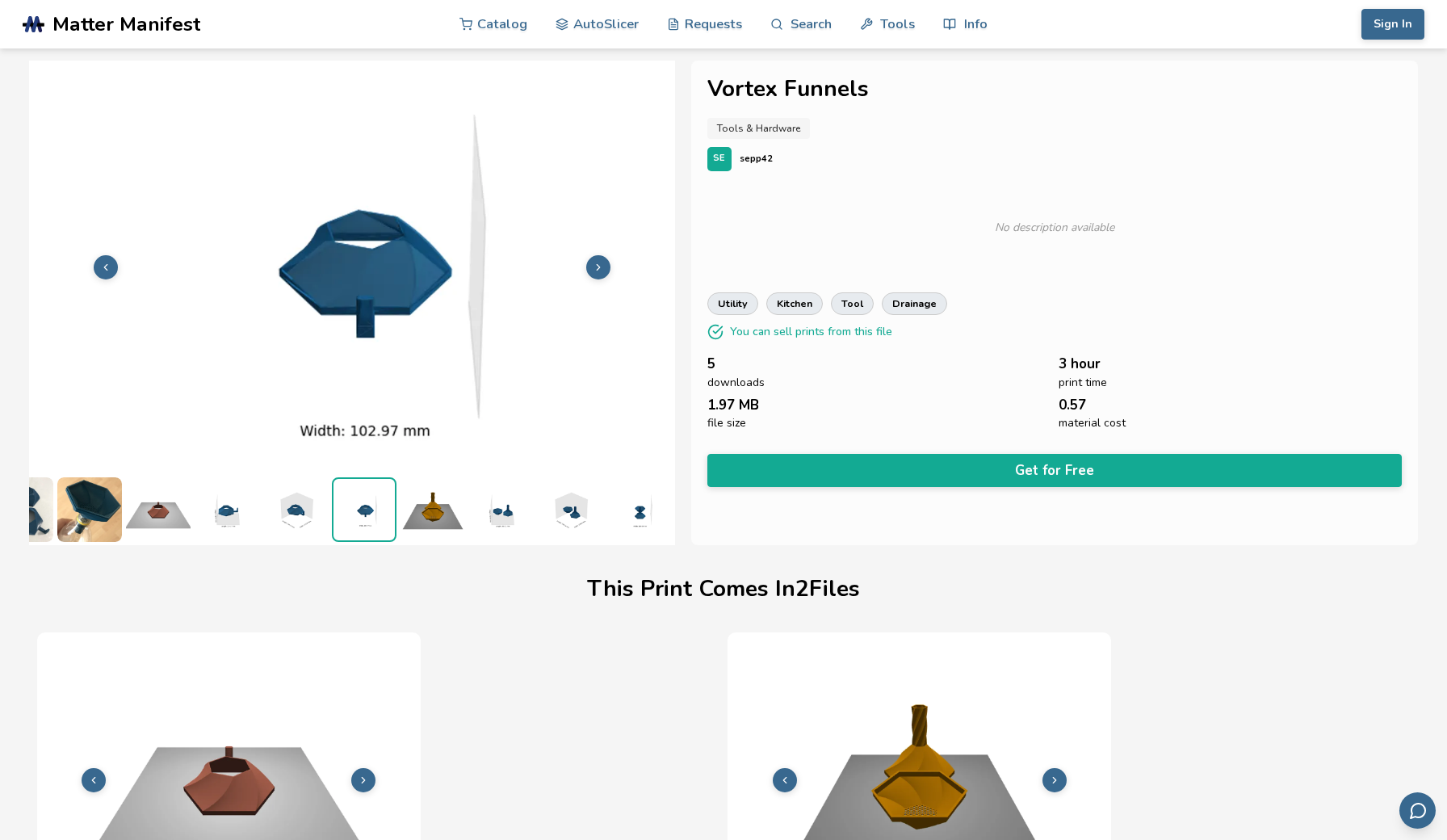
click at [601, 260] on button at bounding box center [598, 267] width 25 height 25
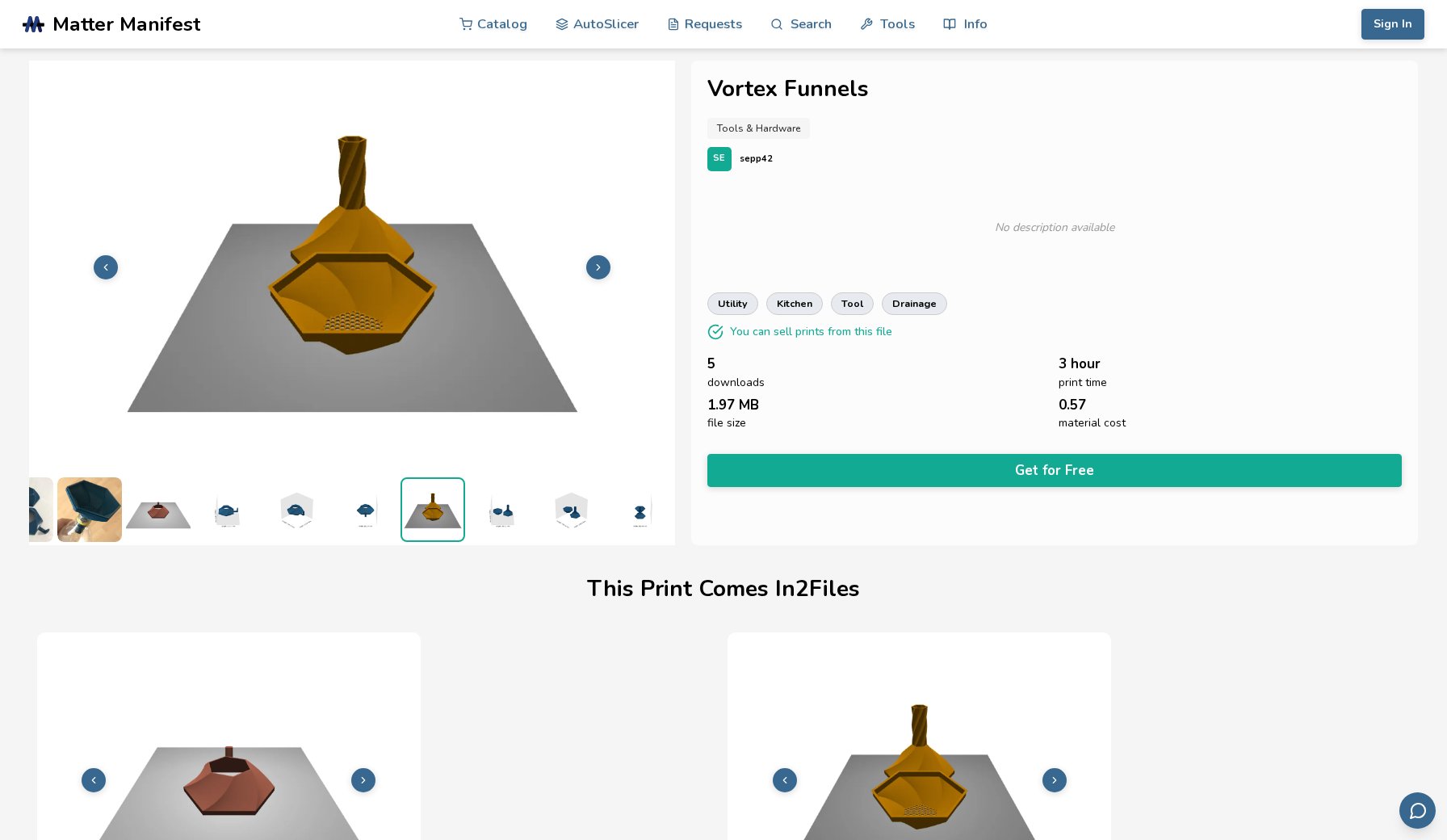
click at [601, 260] on button at bounding box center [598, 267] width 25 height 25
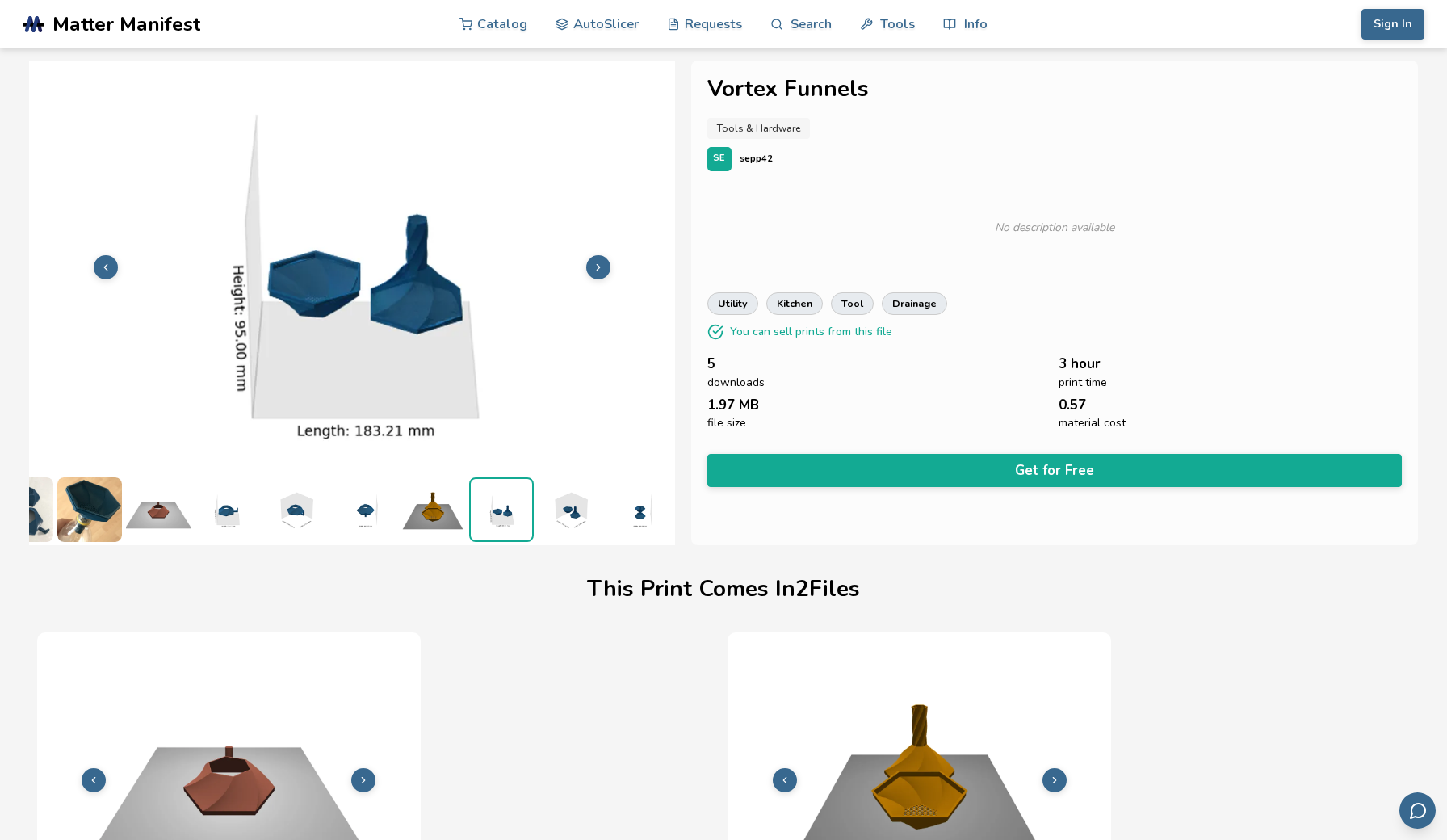
click at [601, 260] on button at bounding box center [598, 267] width 25 height 25
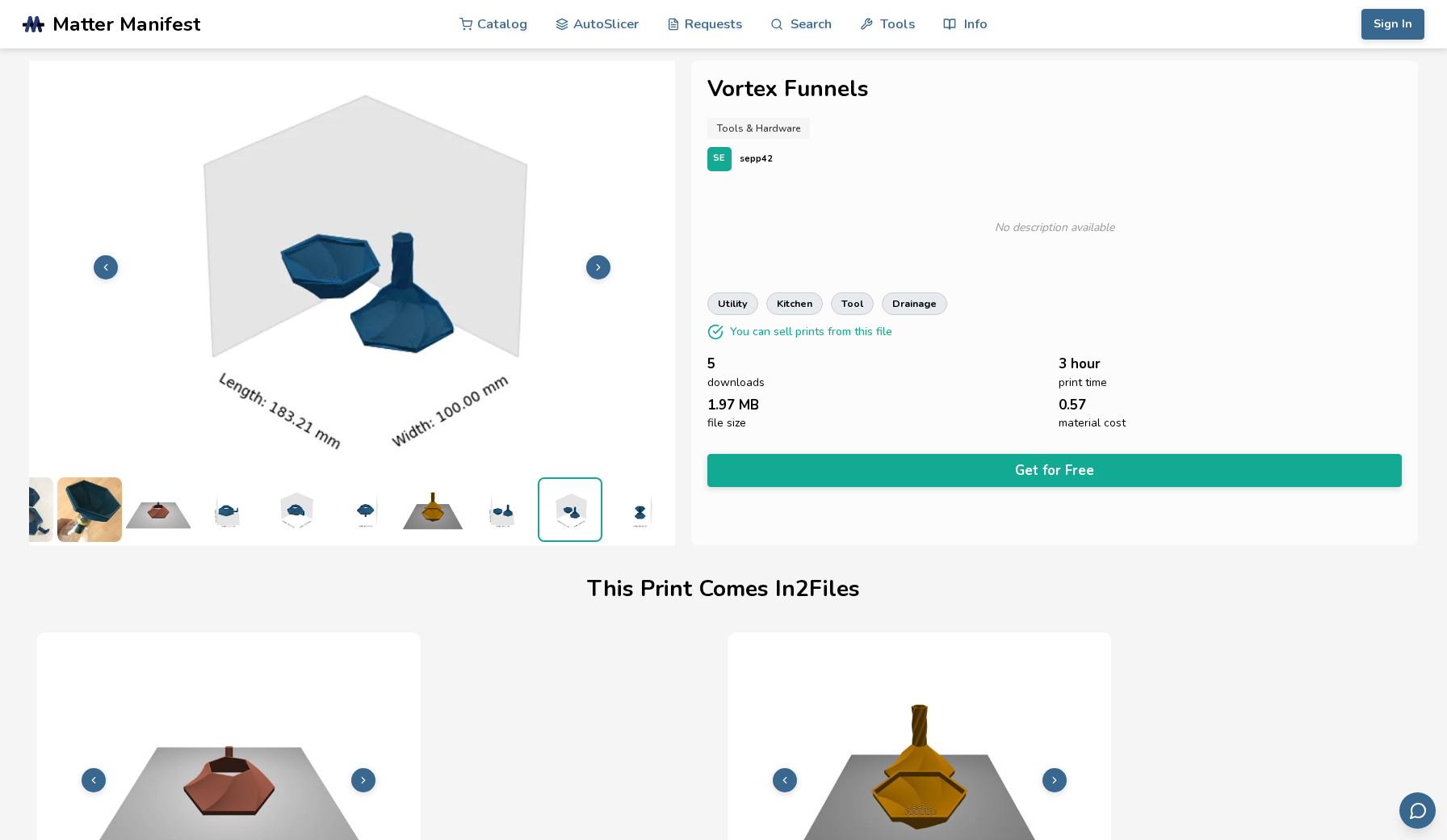
click at [601, 260] on button at bounding box center [598, 267] width 25 height 25
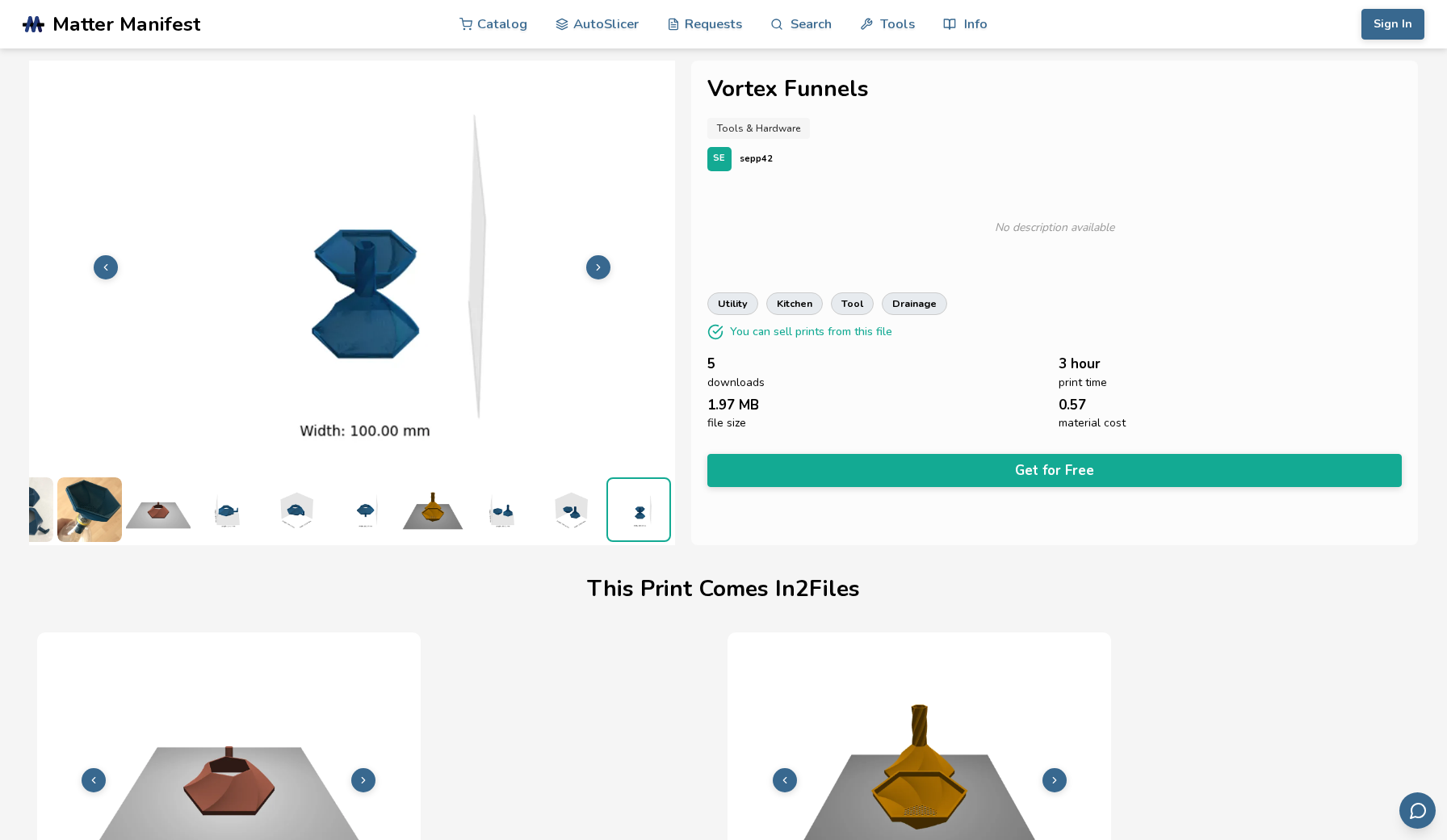
click at [601, 260] on button at bounding box center [598, 267] width 25 height 25
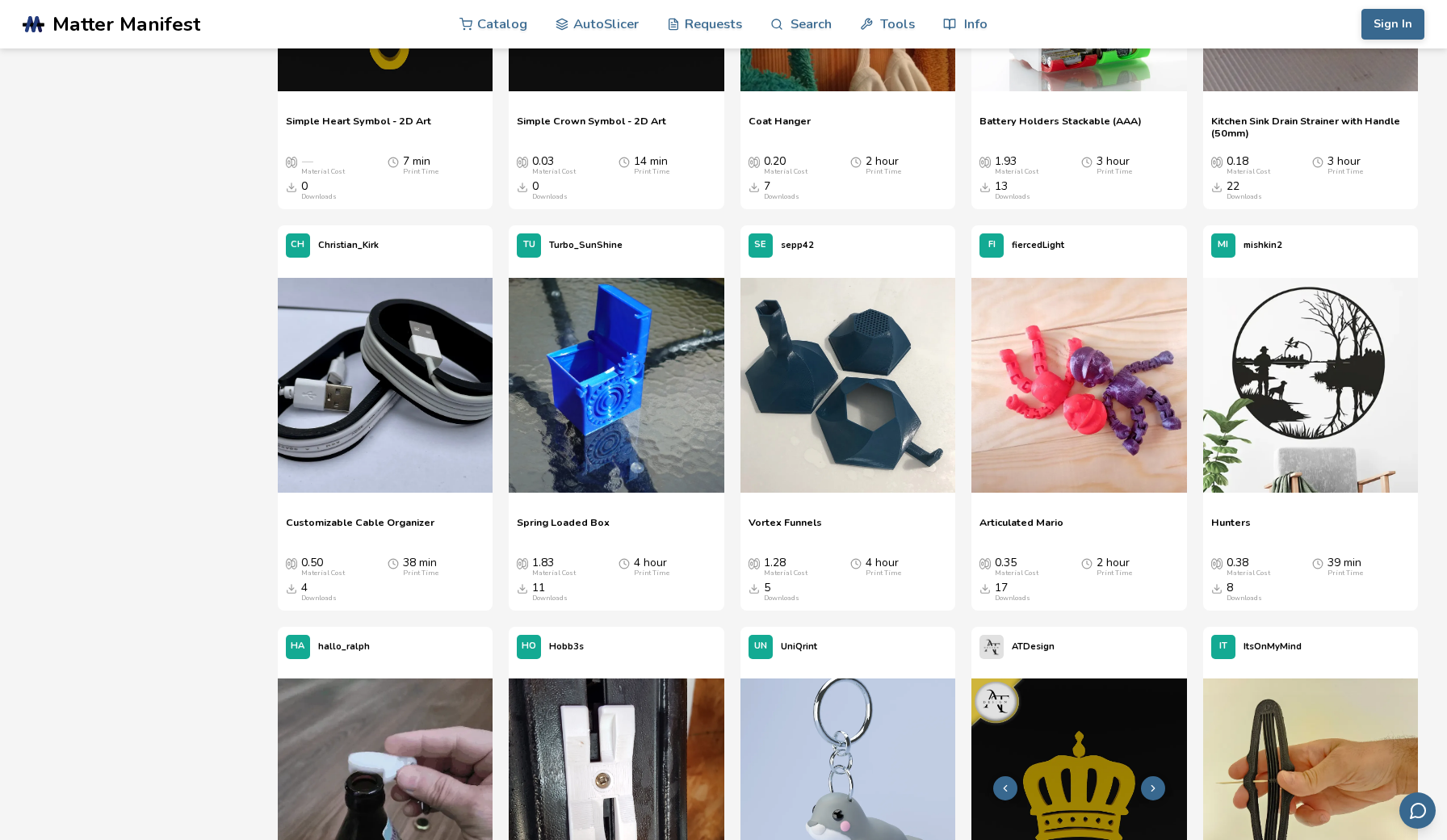
scroll to position [6063, 0]
